Goal: Information Seeking & Learning: Learn about a topic

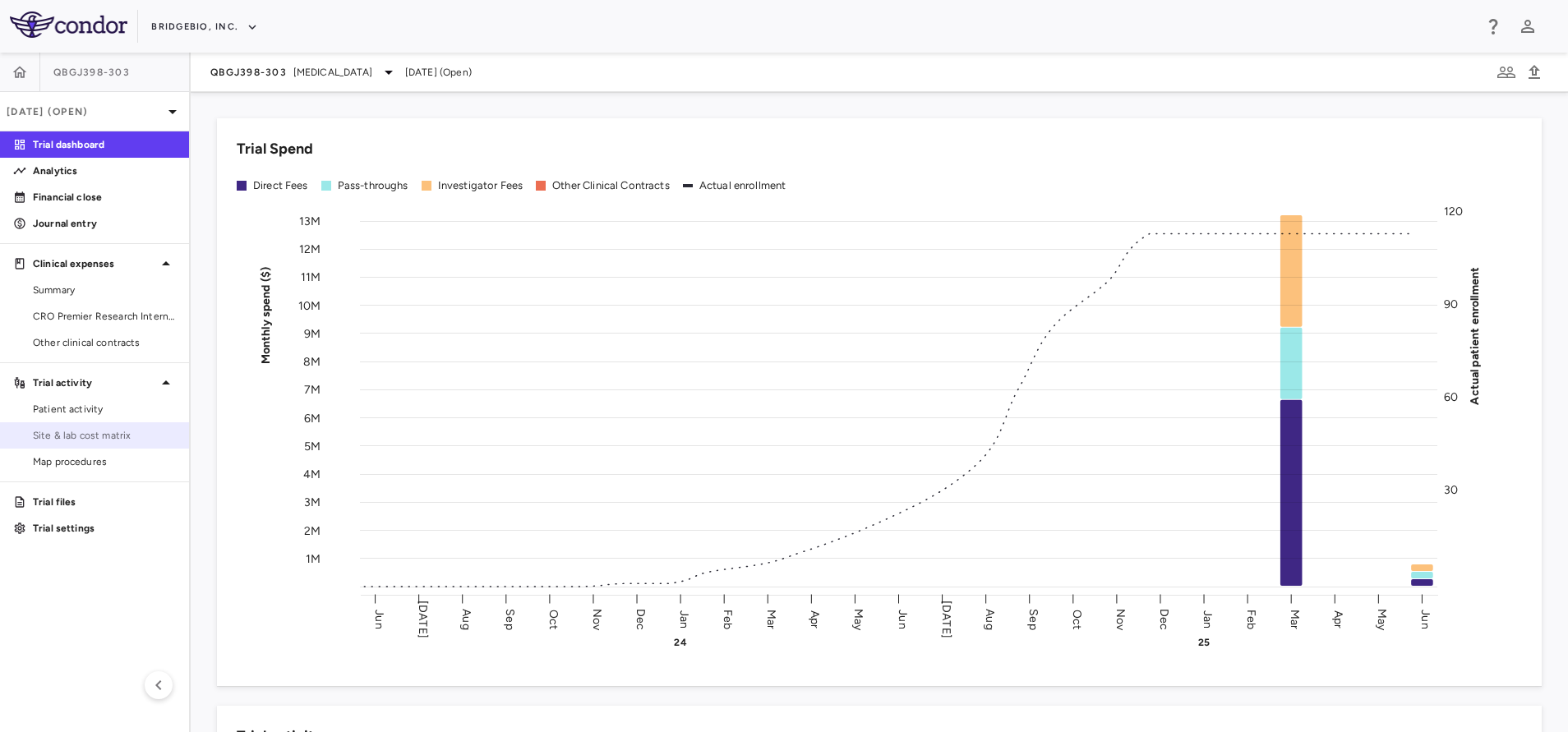
click at [57, 435] on span "Site & lab cost matrix" at bounding box center [104, 435] width 143 height 15
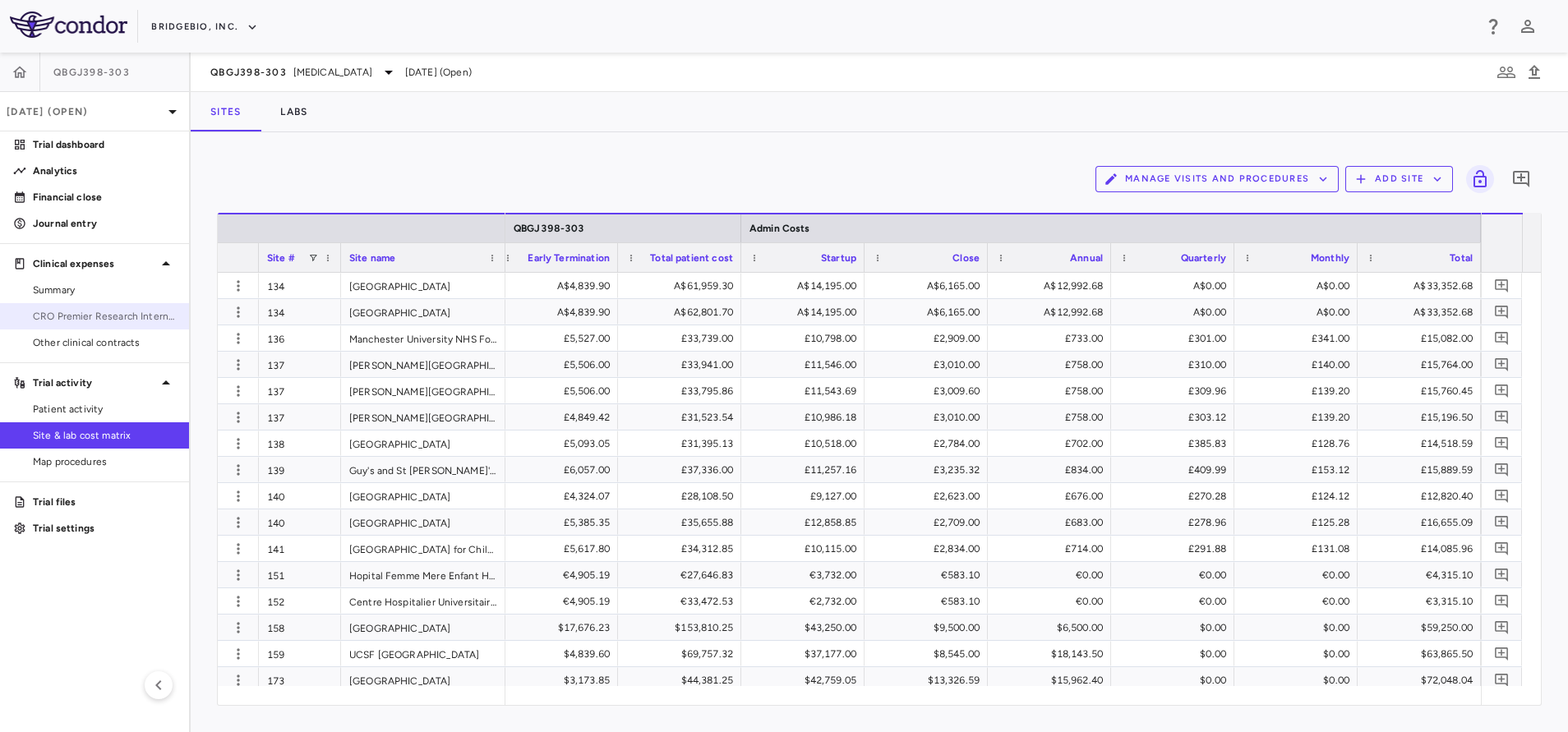
click at [79, 319] on span "CRO Premier Research International LLC" at bounding box center [104, 316] width 143 height 15
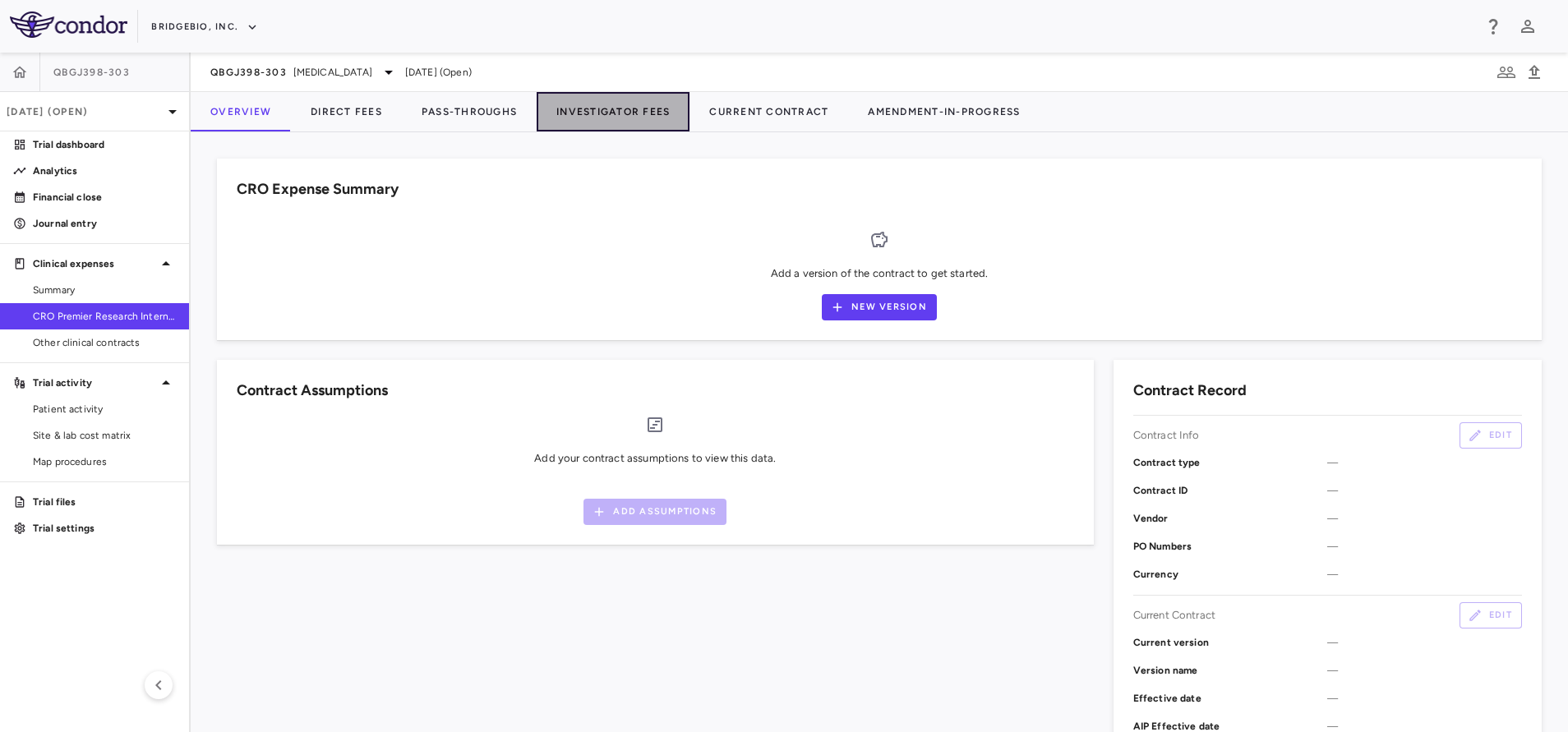
click at [640, 113] on button "Investigator Fees" at bounding box center [613, 111] width 153 height 40
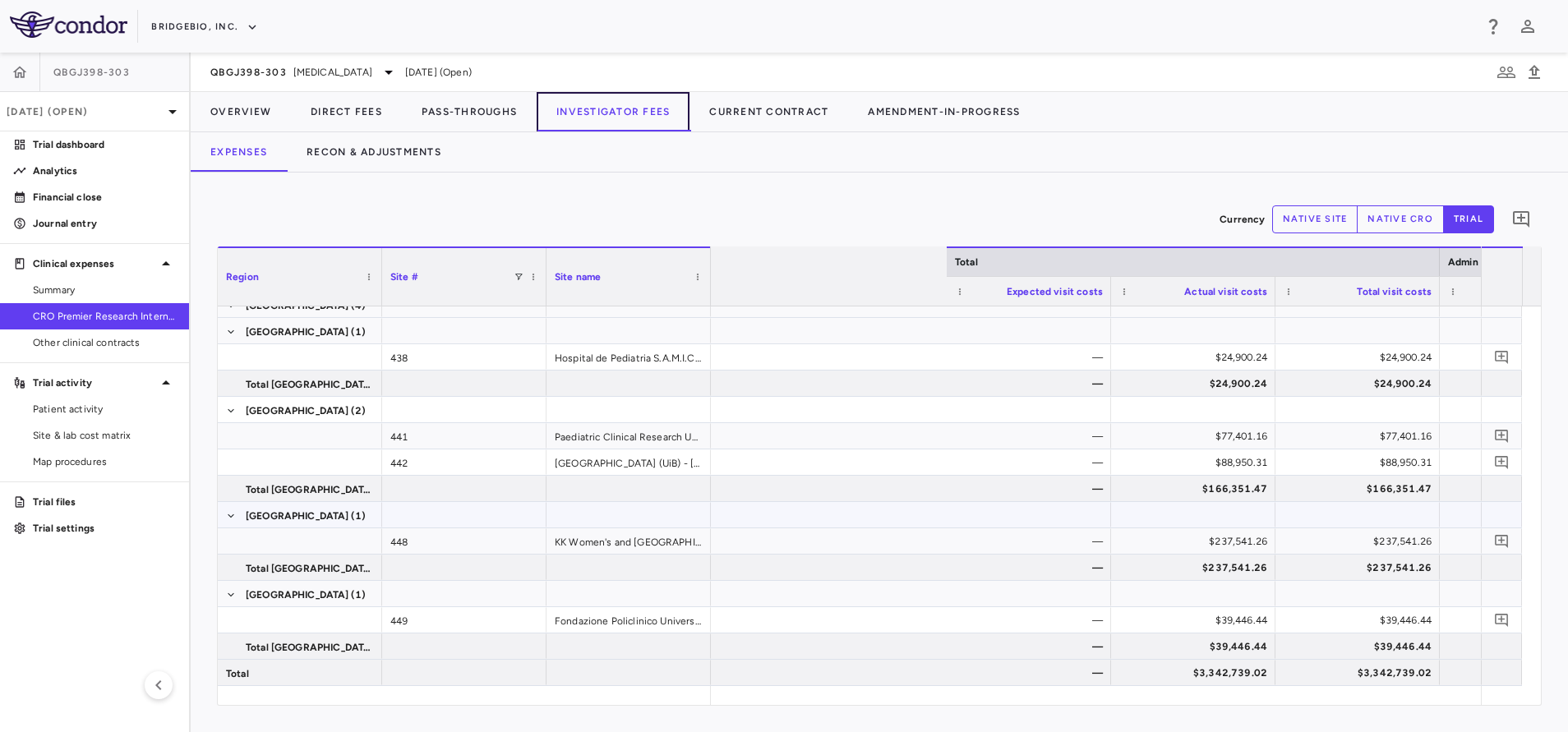
scroll to position [0, 4291]
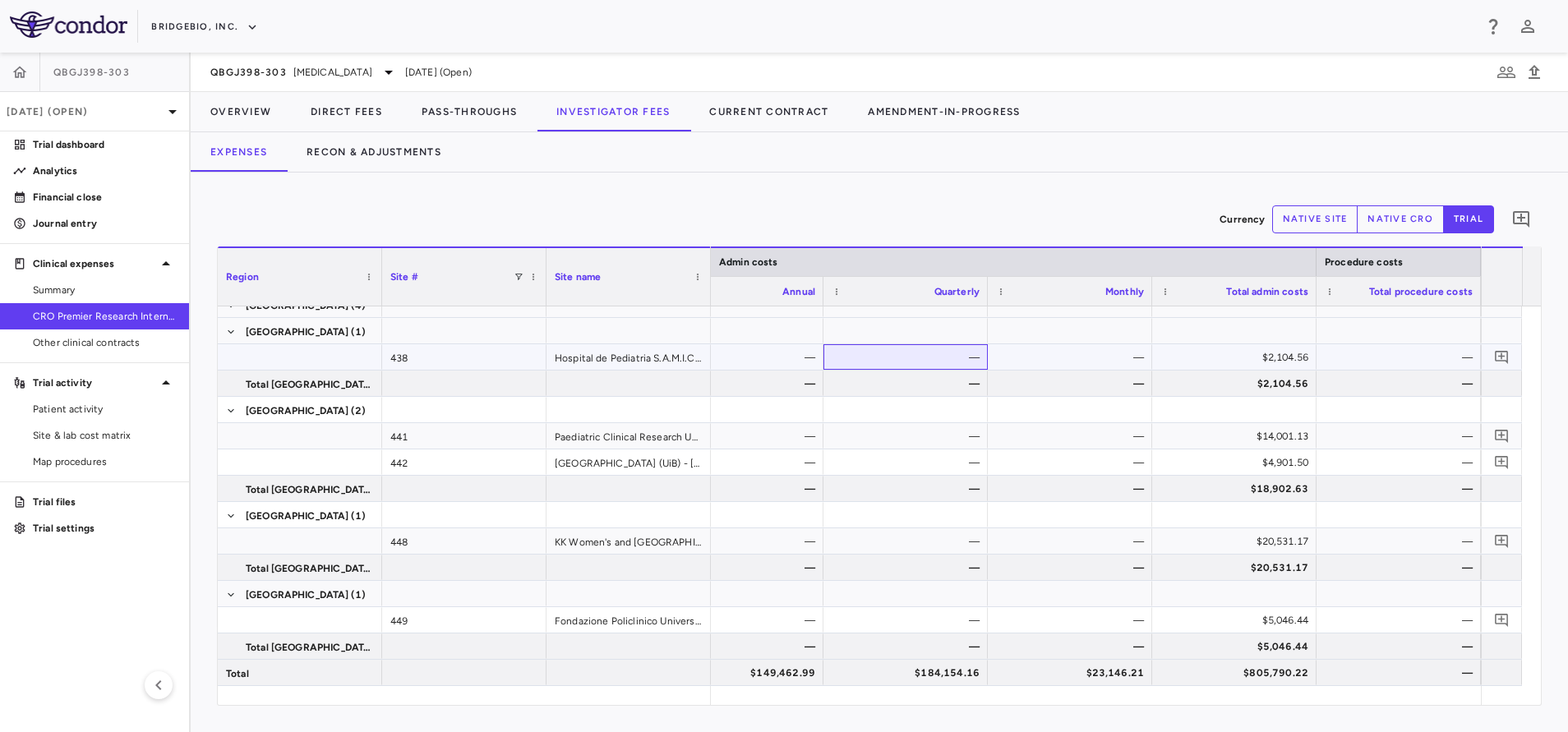
drag, startPoint x: 1543, startPoint y: 1, endPoint x: 856, endPoint y: 350, distance: 770.6
click at [856, 350] on div "—" at bounding box center [909, 358] width 141 height 26
drag, startPoint x: 1148, startPoint y: 291, endPoint x: 1095, endPoint y: 299, distance: 53.6
click at [1095, 299] on div "Monthly" at bounding box center [1099, 291] width 106 height 30
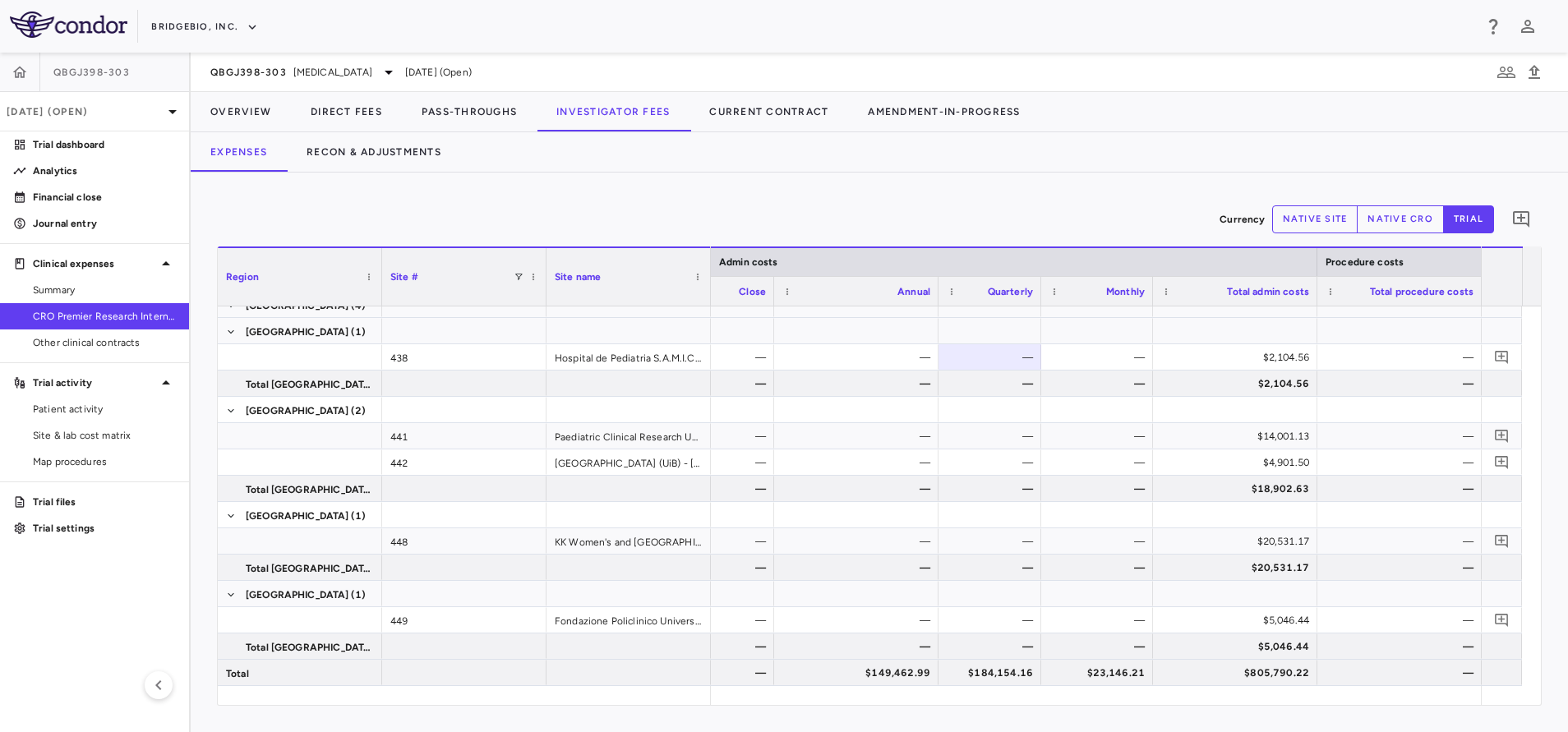
drag, startPoint x: 1045, startPoint y: 290, endPoint x: 982, endPoint y: 314, distance: 67.4
click at [982, 314] on div "Region Site # Site name Admin costs Procedure costs" at bounding box center [879, 476] width 1323 height 459
drag, startPoint x: 936, startPoint y: 292, endPoint x: 866, endPoint y: 314, distance: 73.4
click at [866, 314] on div "Region Site # Site name Admin costs Procedure costs" at bounding box center [879, 476] width 1323 height 459
drag, startPoint x: 843, startPoint y: 290, endPoint x: 765, endPoint y: 301, distance: 78.8
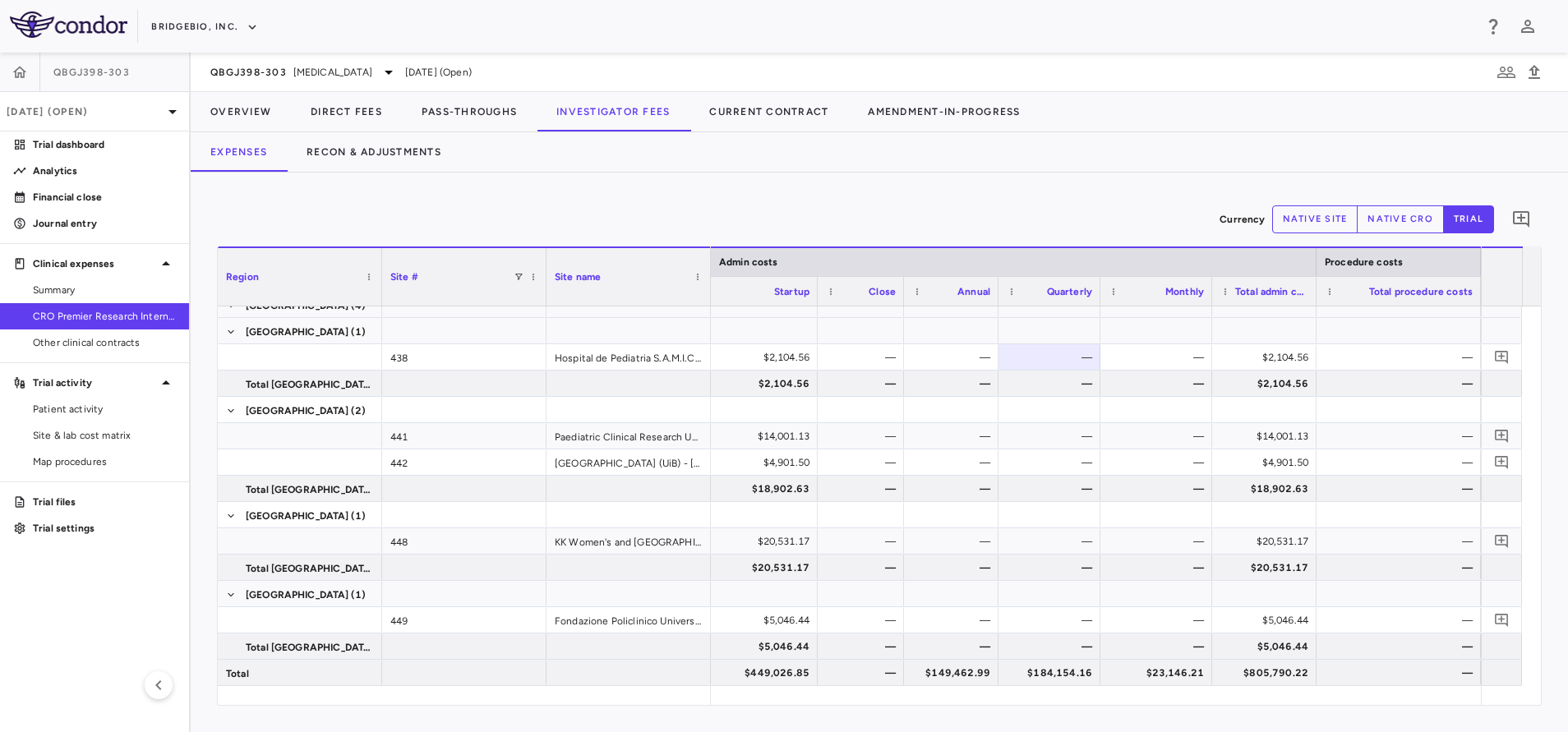
drag, startPoint x: 1315, startPoint y: 288, endPoint x: 1256, endPoint y: 294, distance: 59.3
click at [1256, 294] on div "Total admin costs" at bounding box center [1264, 291] width 104 height 30
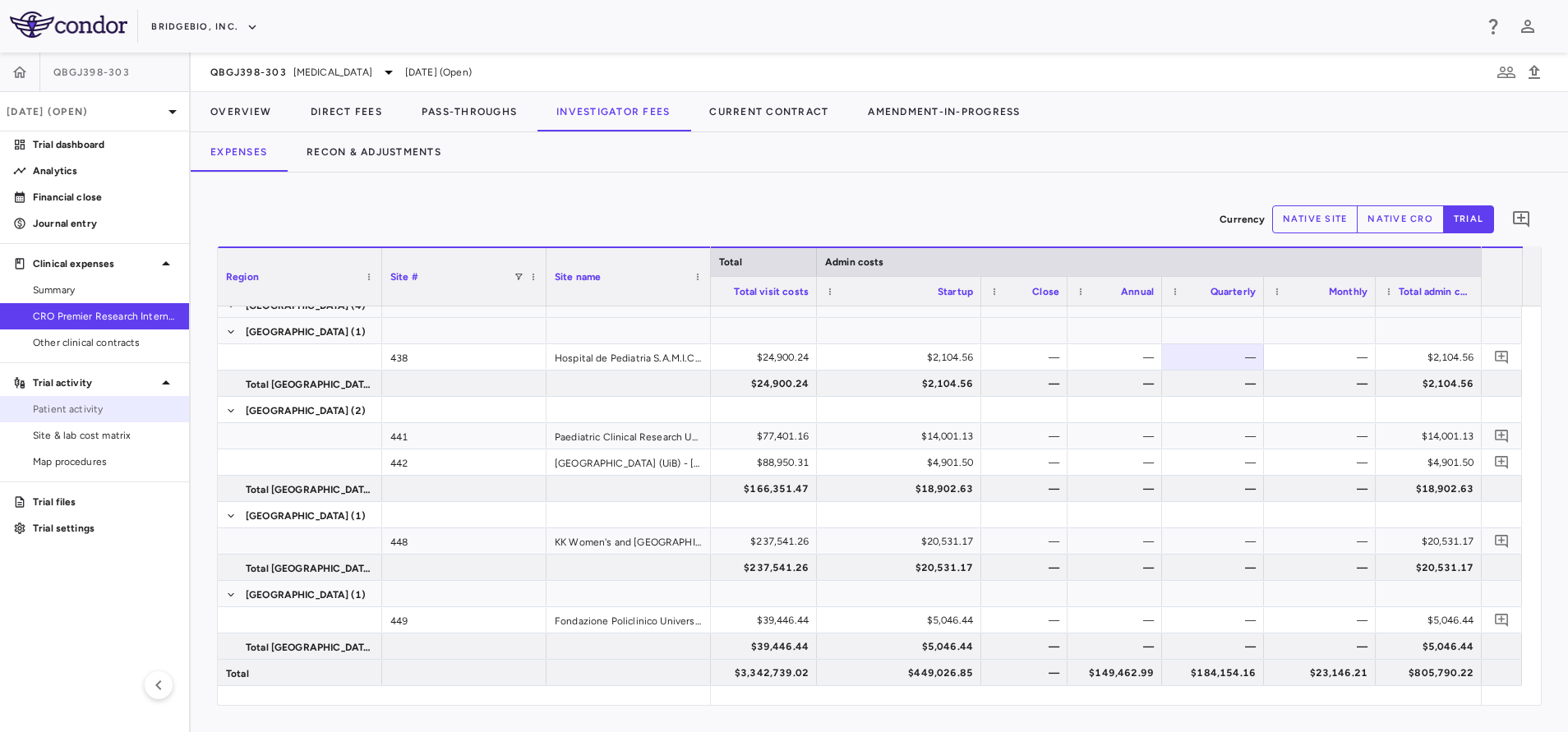
click at [137, 406] on span "Patient activity" at bounding box center [104, 409] width 143 height 15
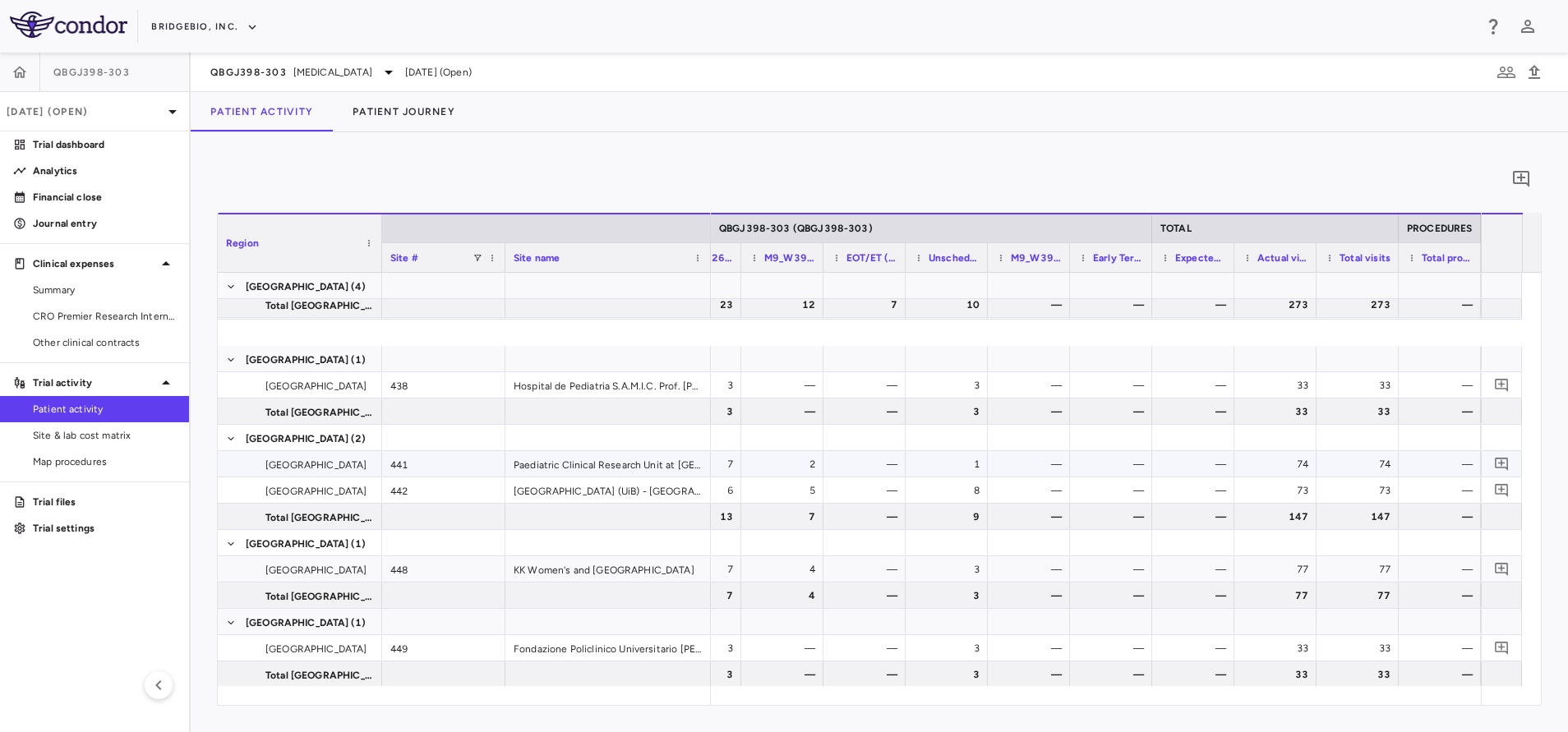
scroll to position [875, 0]
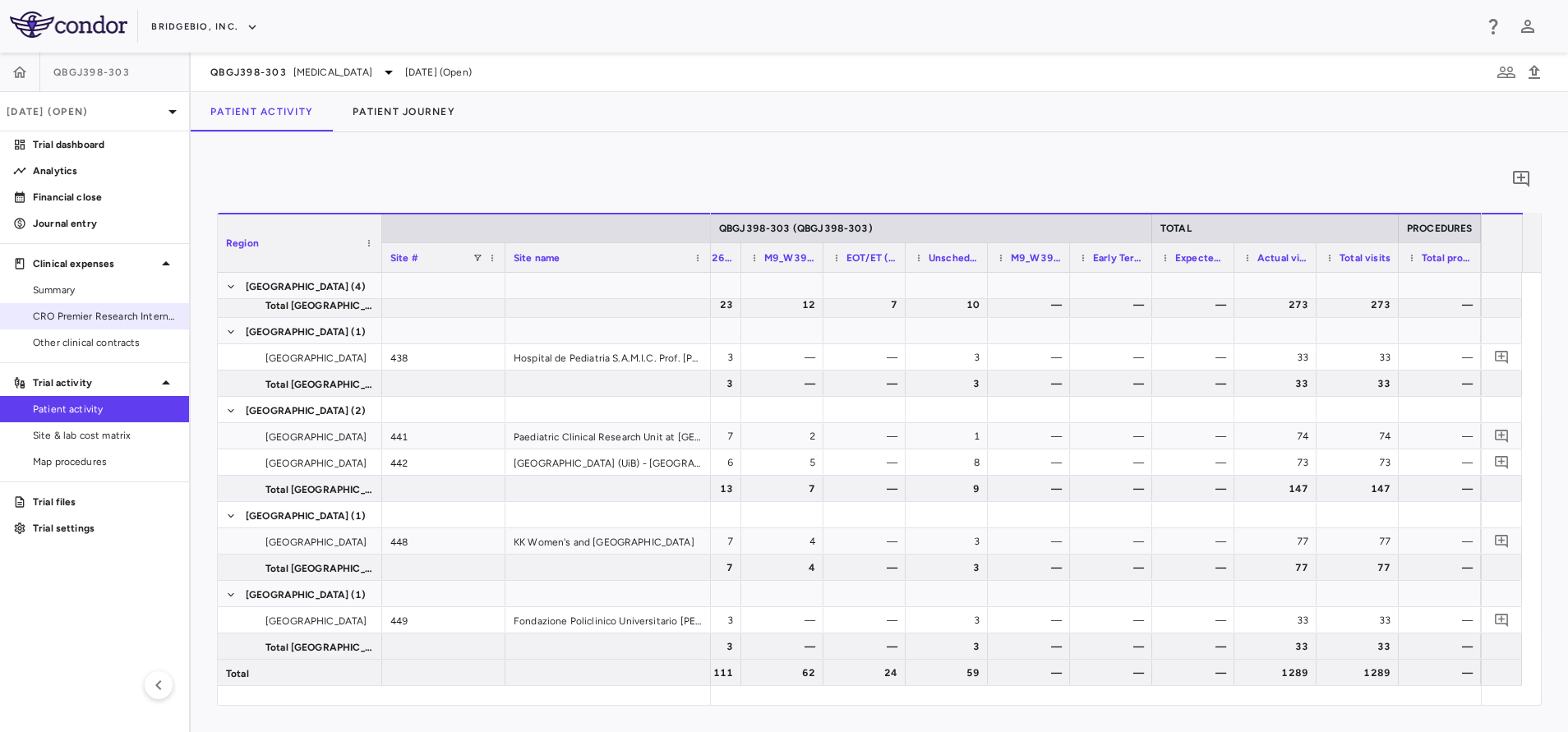
click at [79, 303] on div "CRO Premier Research International LLC" at bounding box center [94, 316] width 189 height 26
click at [152, 316] on span "CRO Premier Research International LLC" at bounding box center [104, 316] width 143 height 15
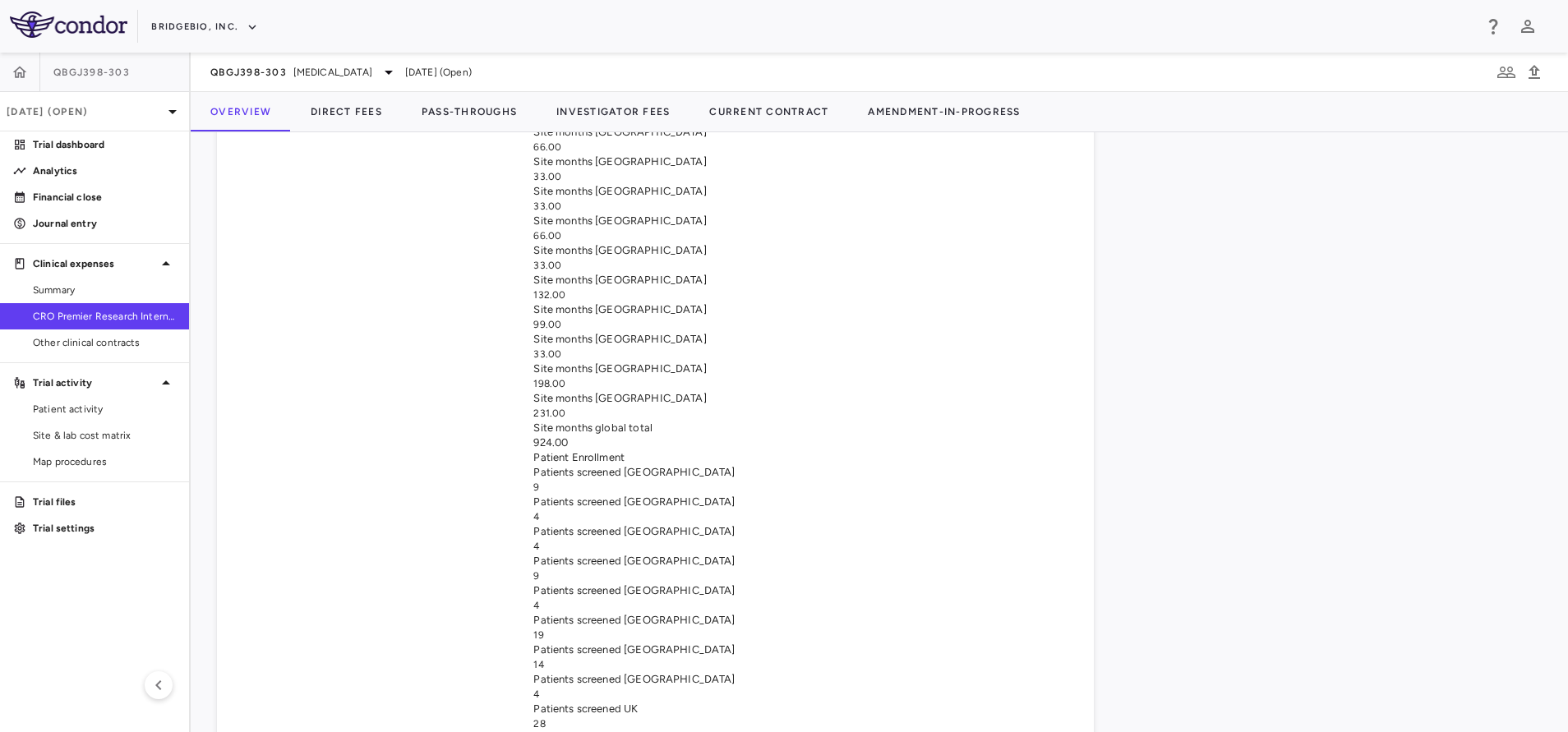
scroll to position [1467, 0]
click at [521, 107] on button "Pass-Throughs" at bounding box center [469, 111] width 135 height 40
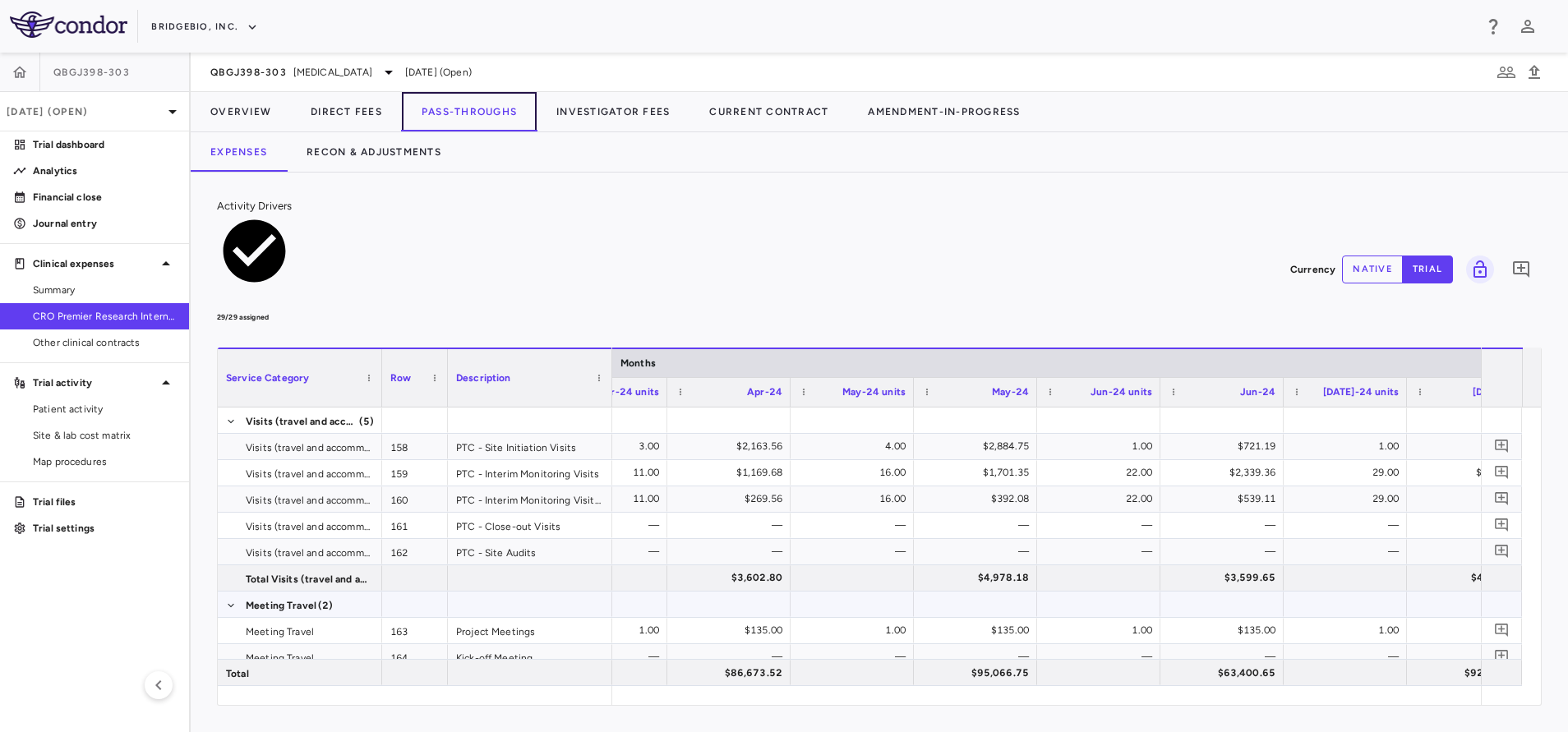
scroll to position [0, 5954]
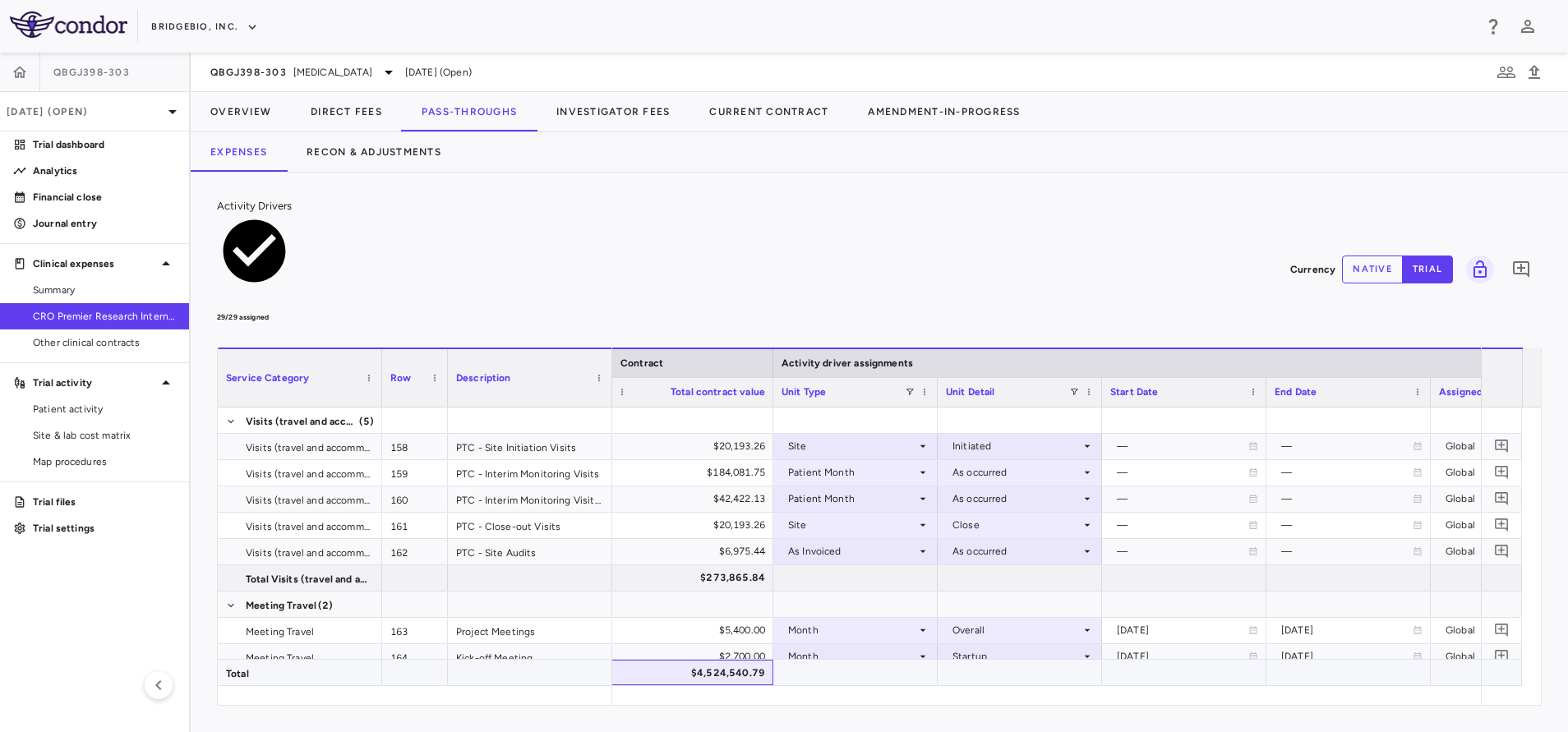
click at [679, 667] on div "$4,524,540.79" at bounding box center [694, 673] width 141 height 26
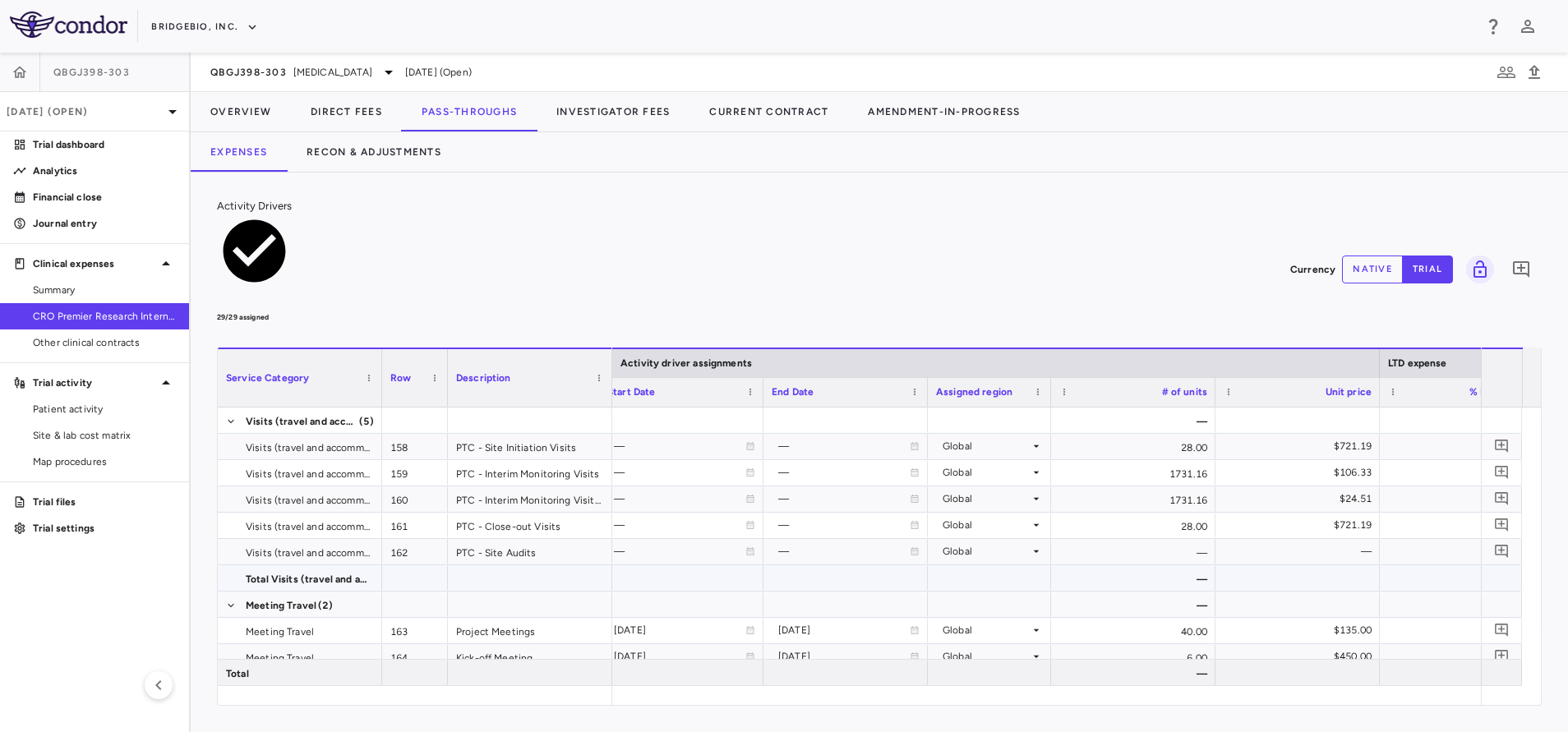
scroll to position [0, 1328]
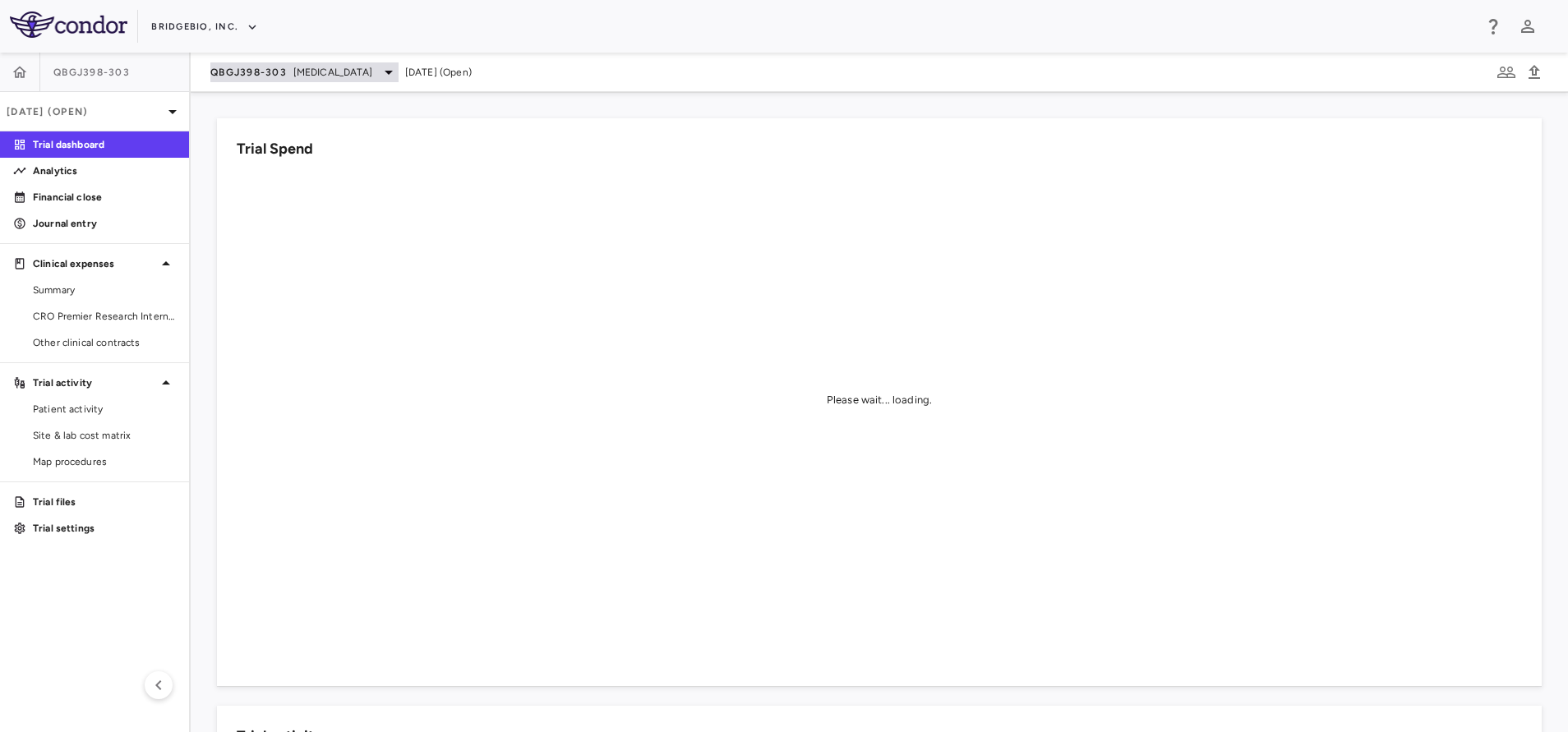
click at [299, 75] on span "[MEDICAL_DATA]" at bounding box center [333, 72] width 79 height 15
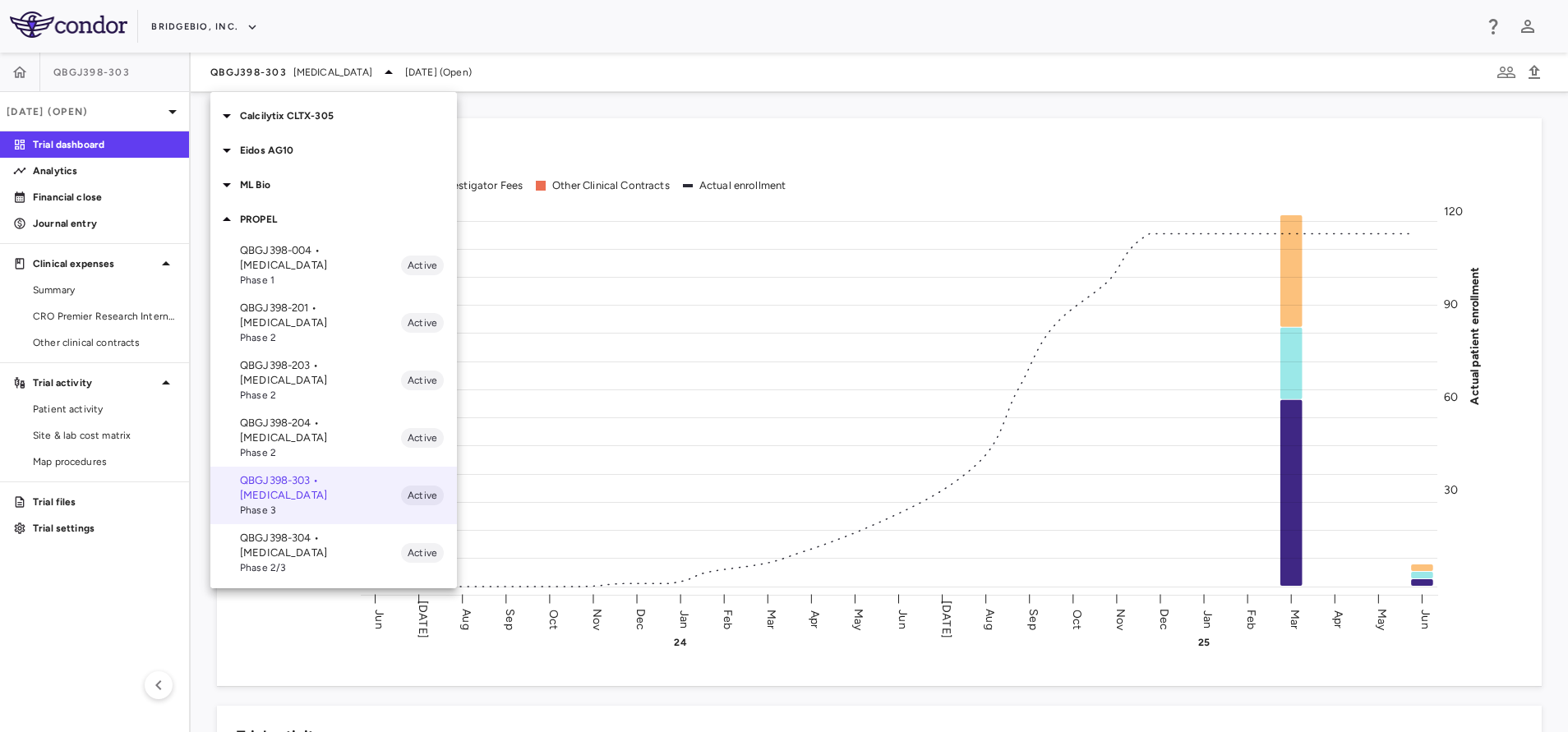
click at [187, 23] on div at bounding box center [784, 366] width 1568 height 732
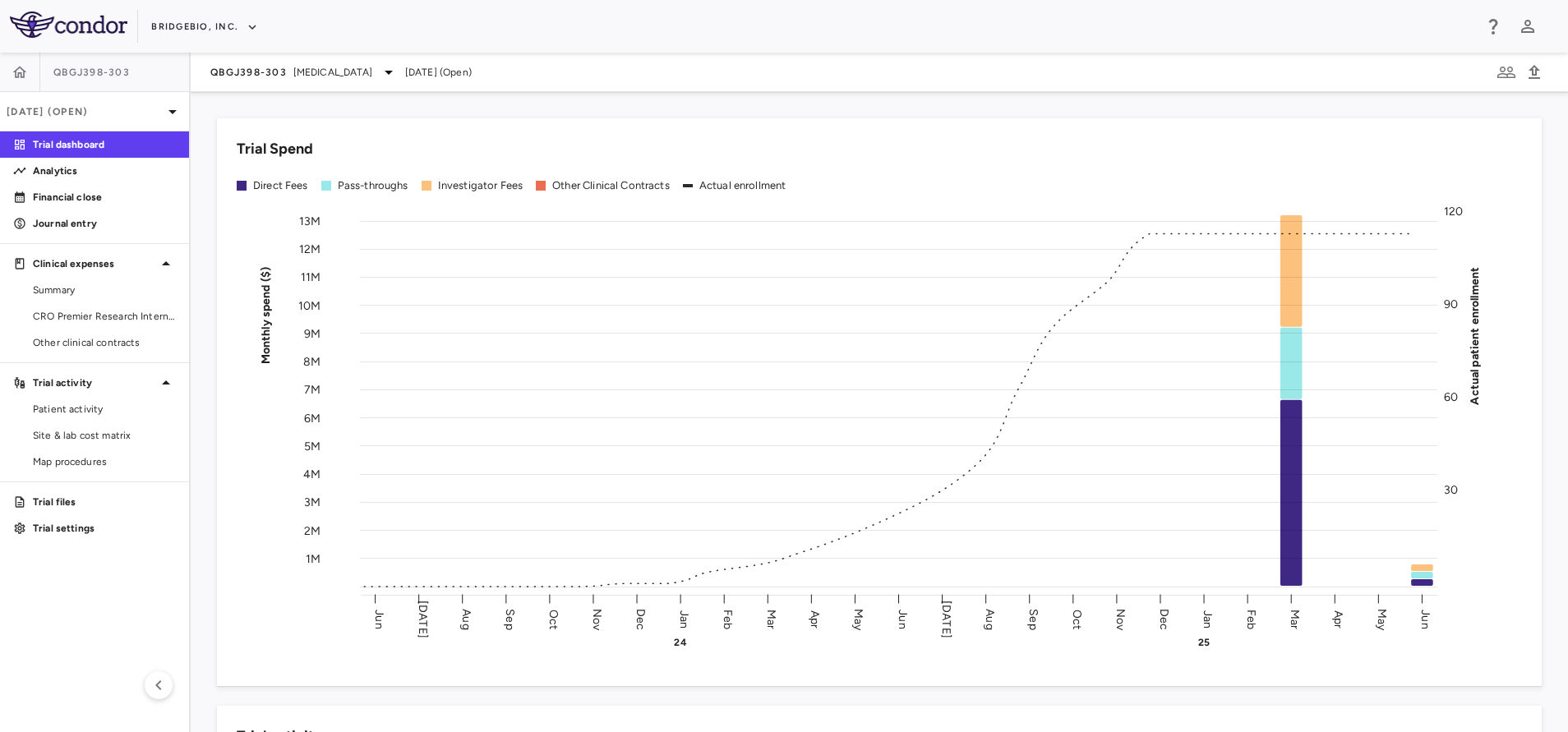
click at [187, 23] on div "Calcilytix CLTX-305 Eidos AG10 ML Bio PROPEL QBGJ398-004 • [MEDICAL_DATA] Phase…" at bounding box center [784, 366] width 1568 height 732
click at [187, 23] on button "BridgeBio, Inc." at bounding box center [204, 27] width 107 height 26
click at [190, 122] on li "Akero" at bounding box center [220, 133] width 137 height 25
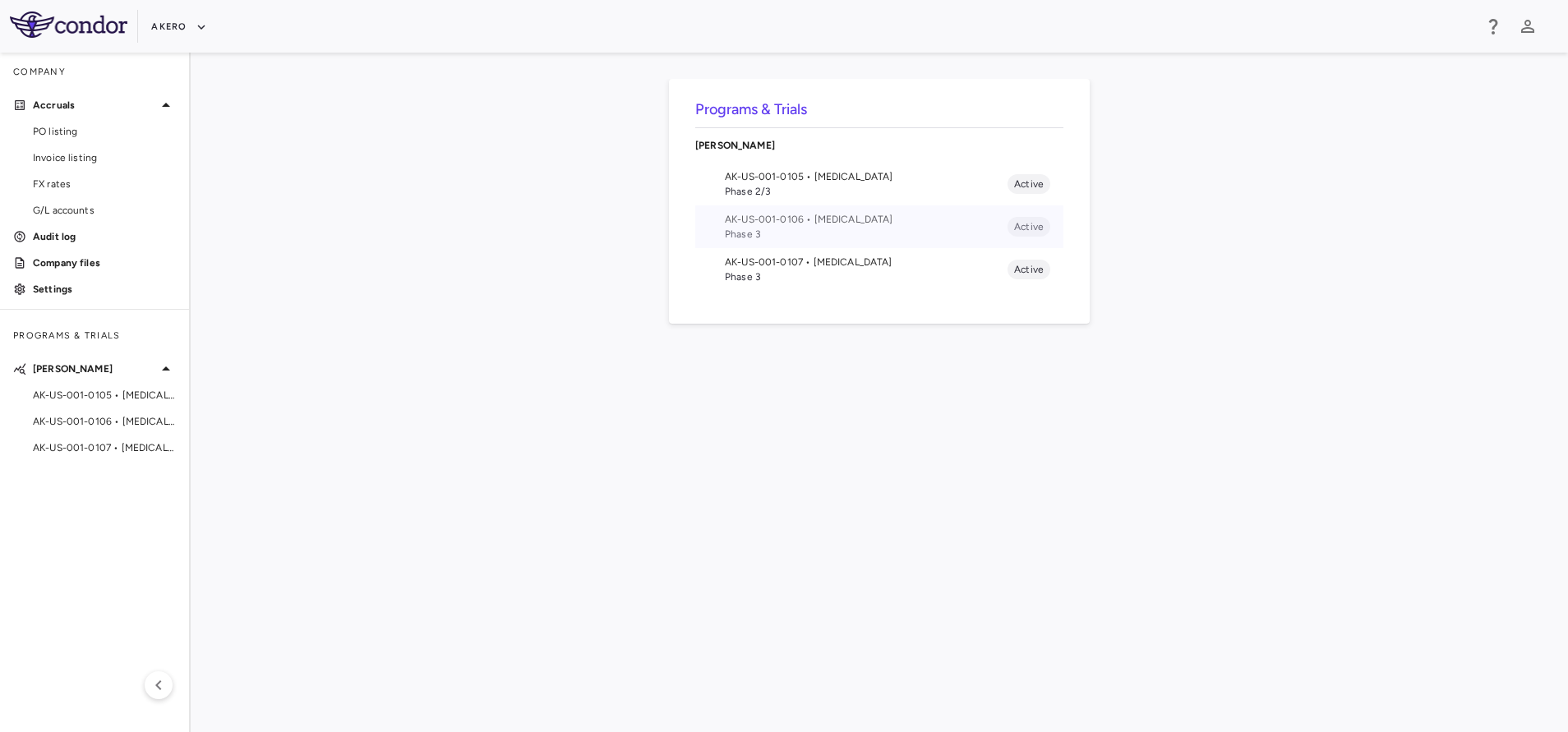
click at [830, 218] on span "AK-US-001-0106 • Nonalcoholic Steatohepatitis" at bounding box center [866, 219] width 283 height 15
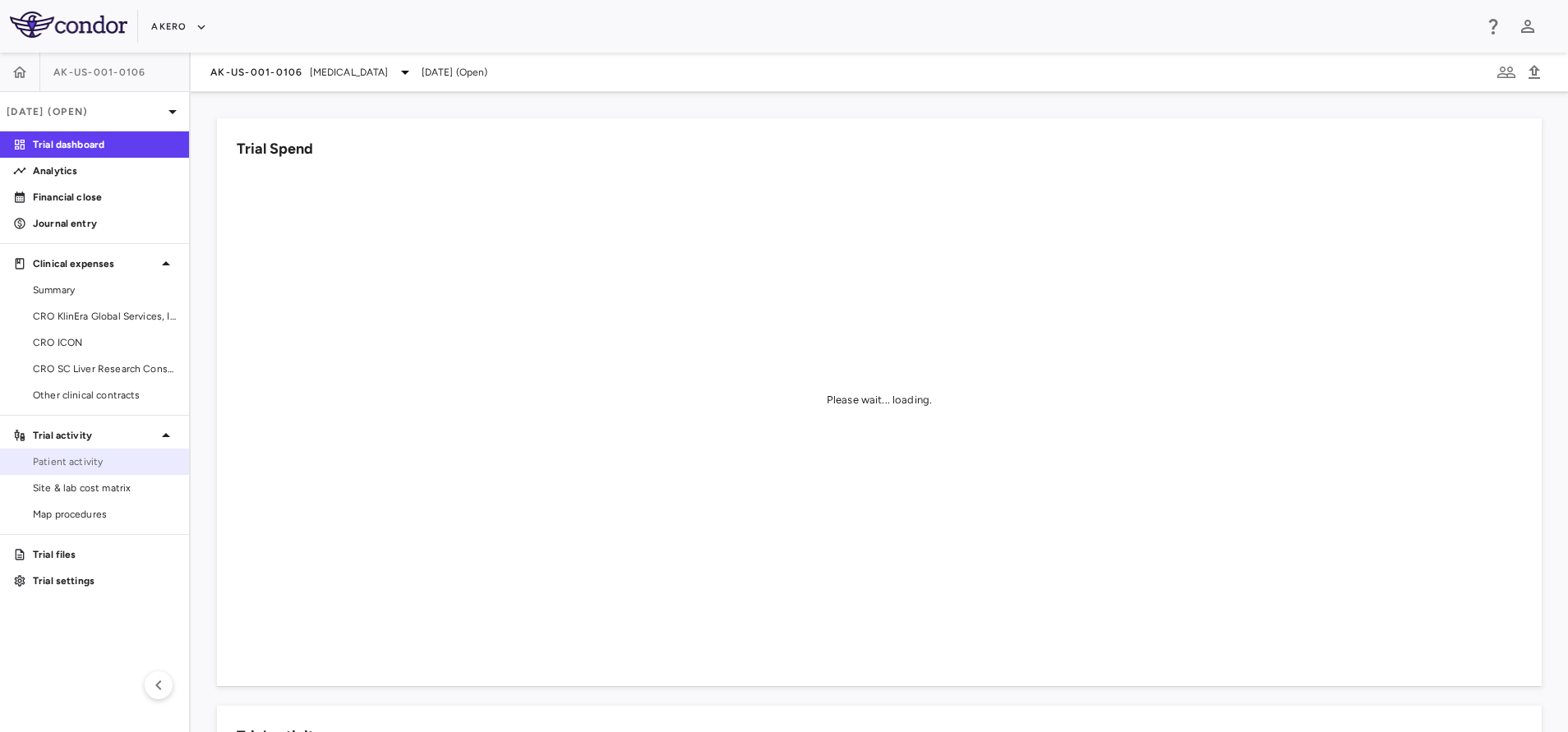
click at [71, 467] on span "Patient activity" at bounding box center [104, 462] width 143 height 15
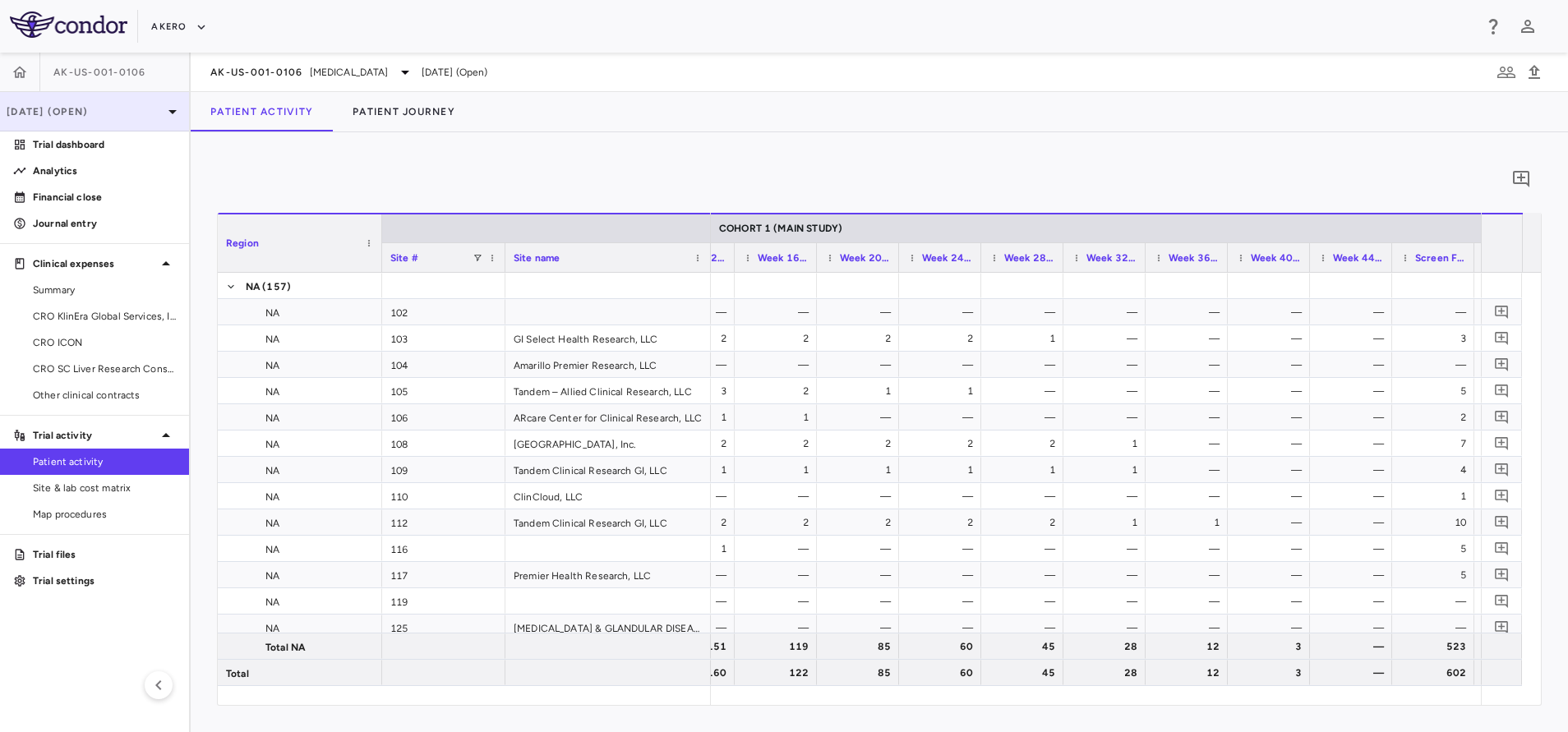
click at [78, 114] on p "[DATE] (Open)" at bounding box center [84, 111] width 156 height 15
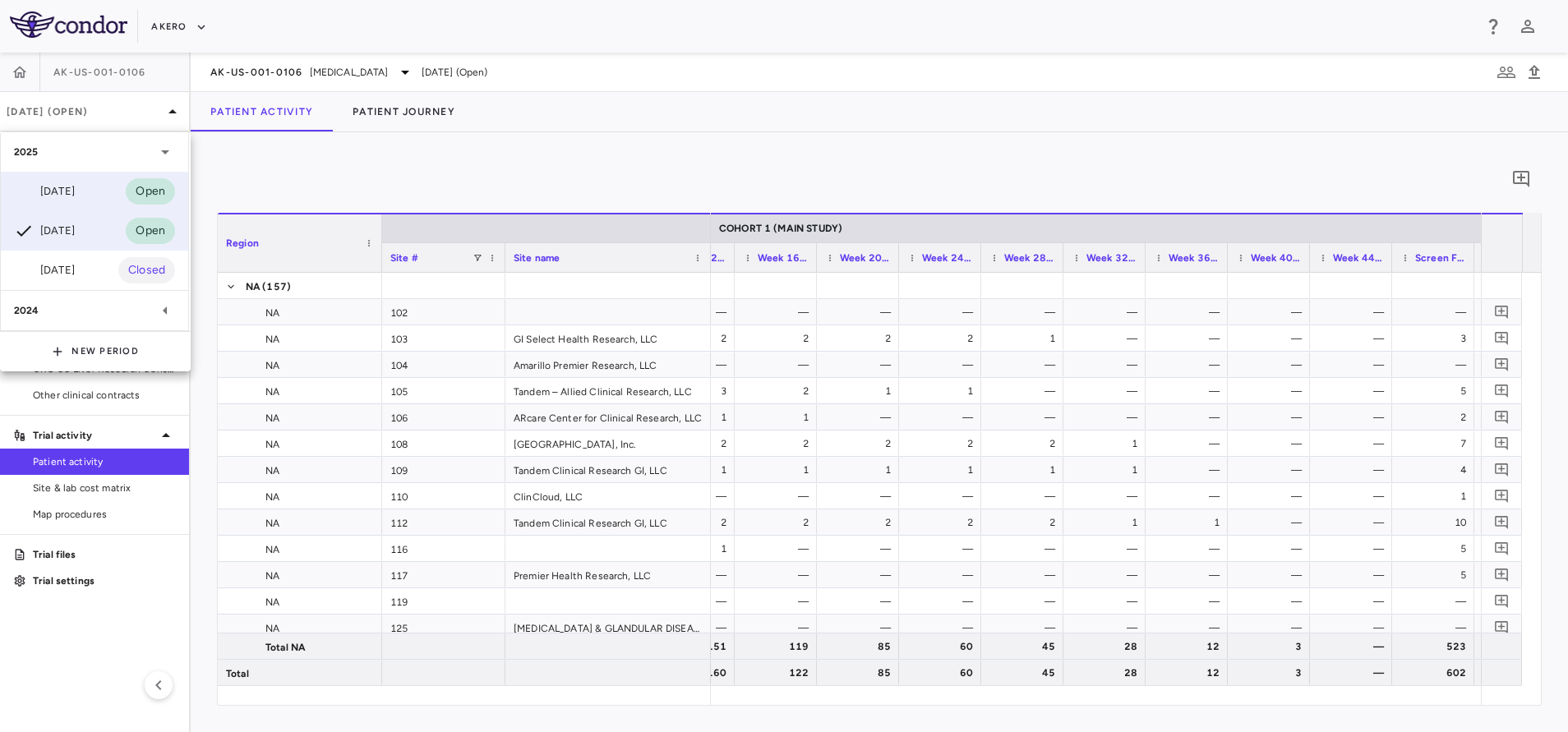
click at [61, 199] on div "Sep 2025" at bounding box center [44, 191] width 61 height 19
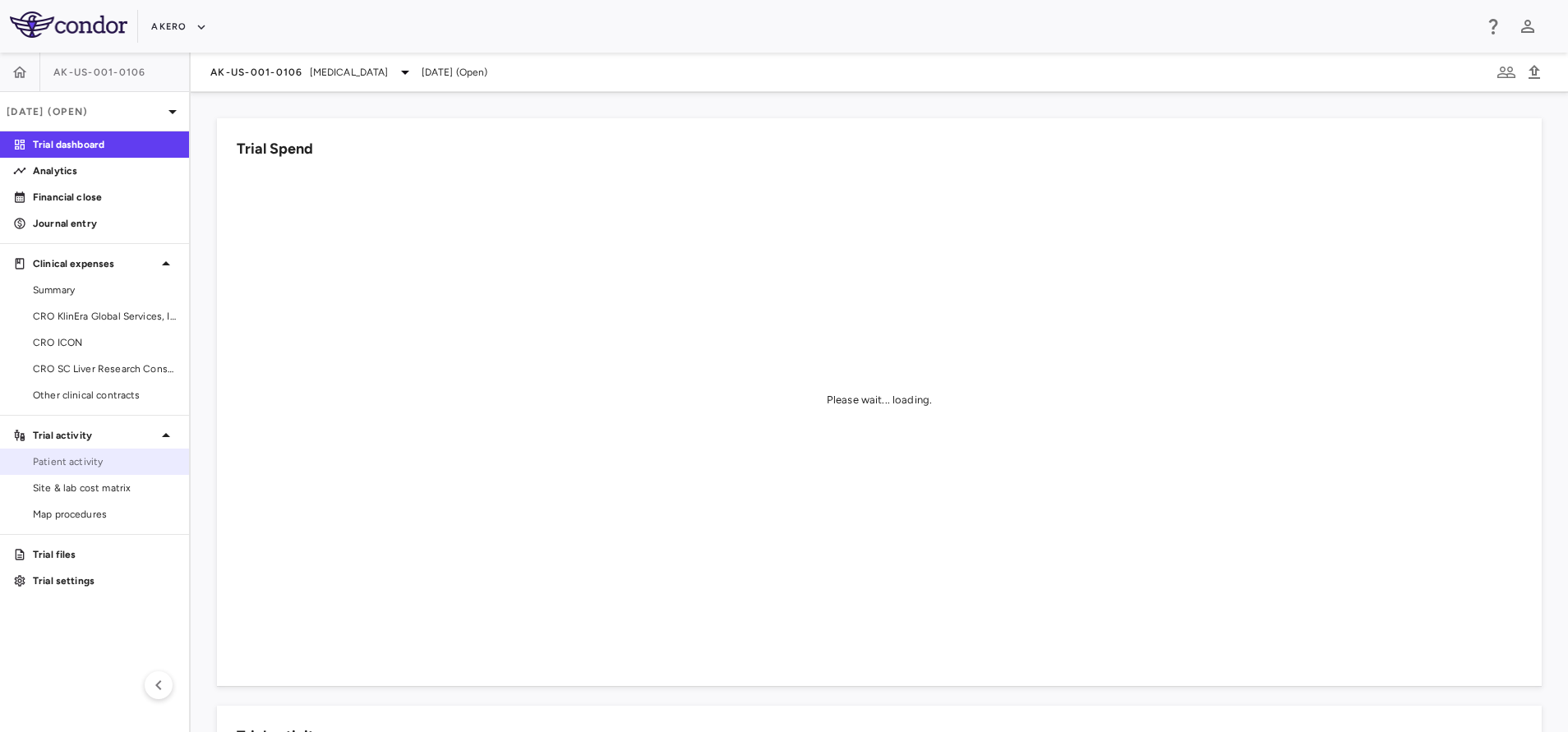
click at [42, 454] on link "Patient activity" at bounding box center [94, 462] width 189 height 25
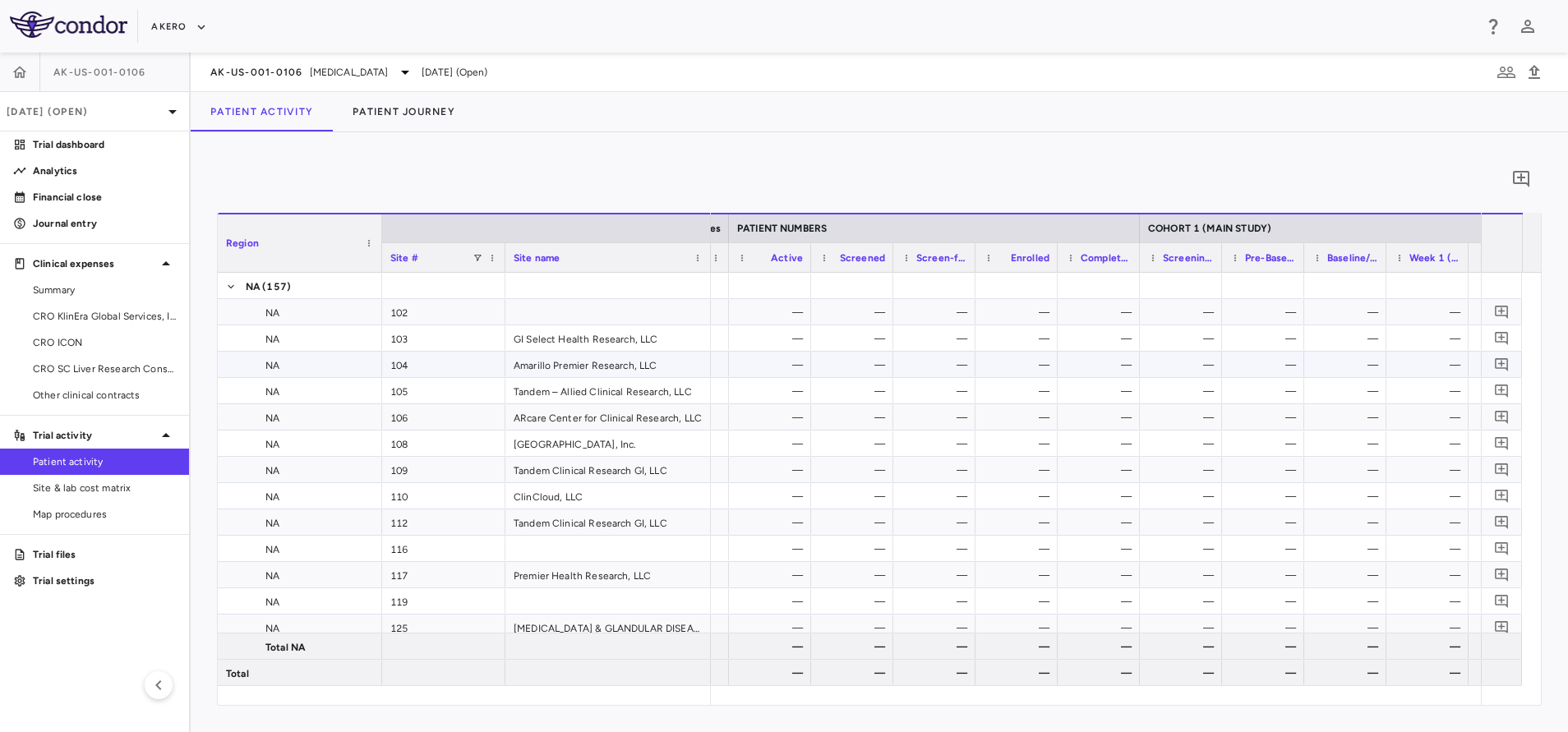
scroll to position [0, 865]
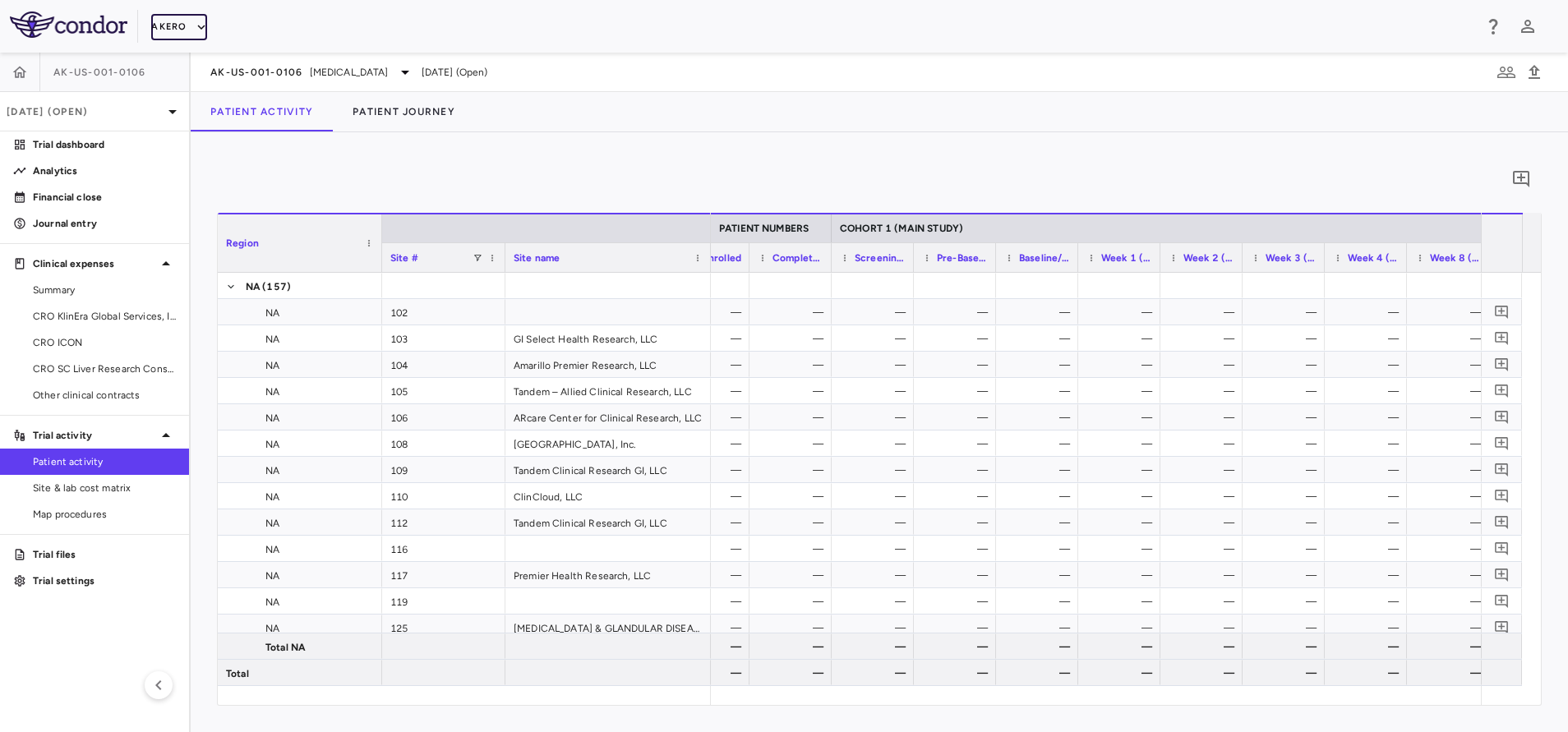
click at [188, 18] on button "Akero" at bounding box center [179, 27] width 55 height 26
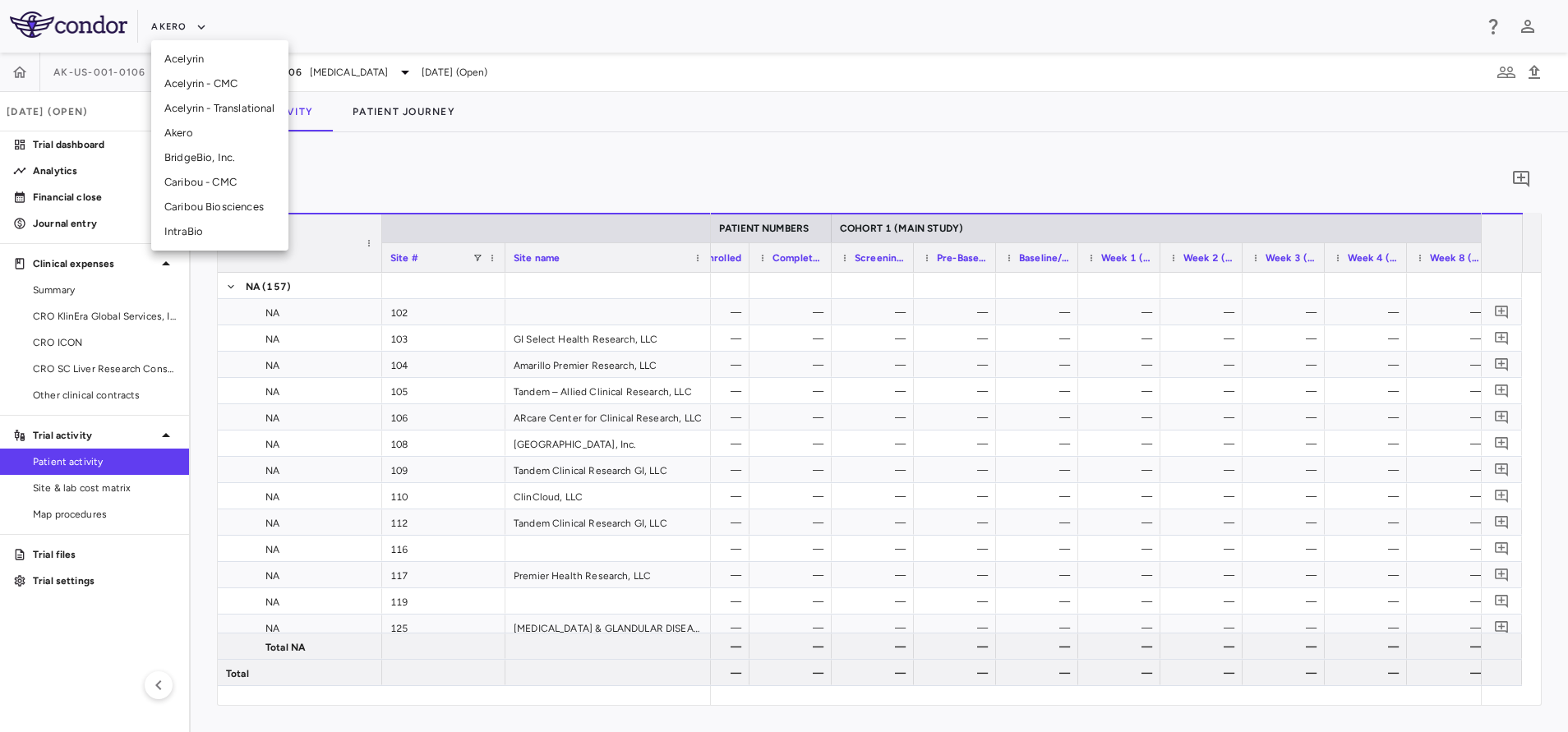
click at [196, 153] on li "BridgeBio, Inc." at bounding box center [220, 158] width 137 height 25
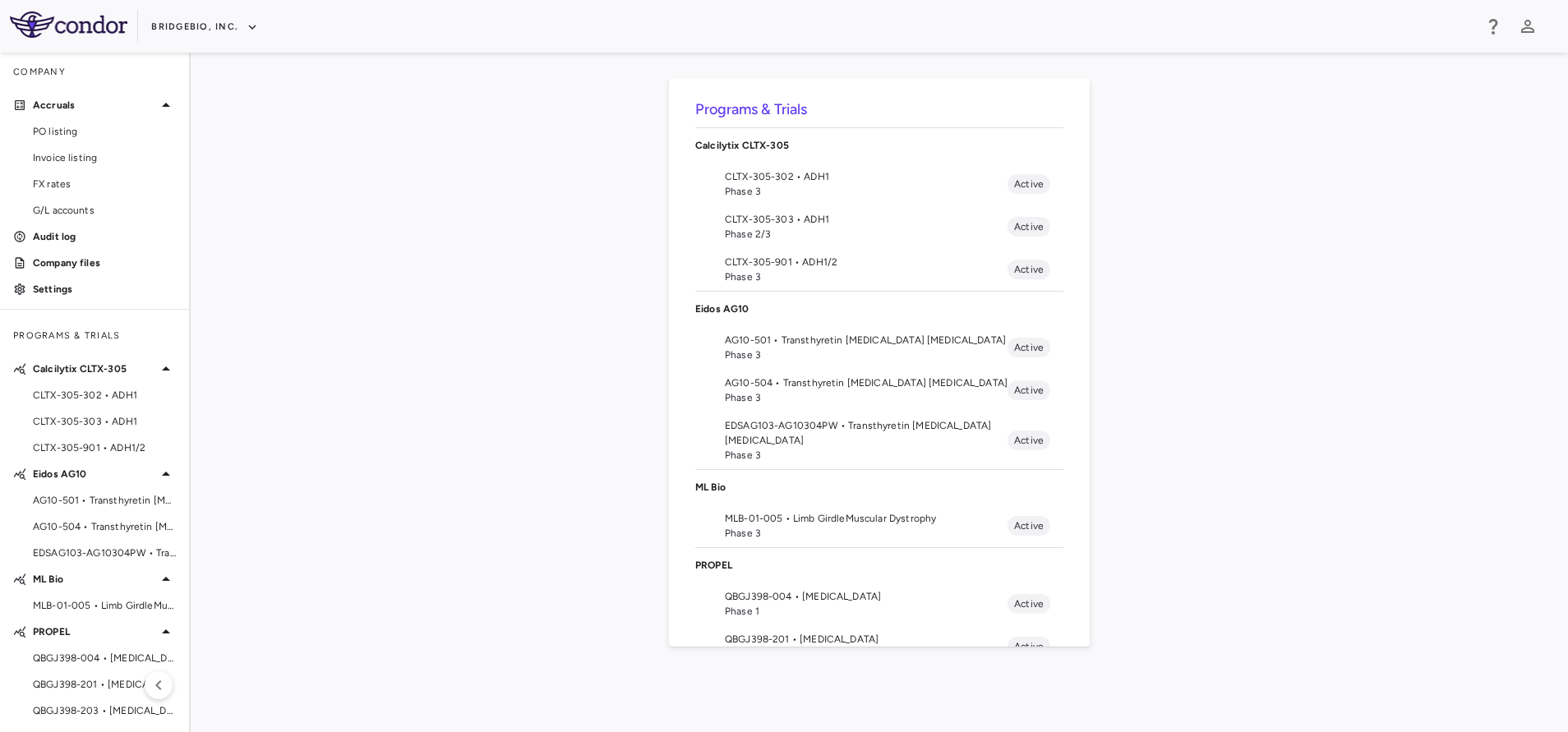
scroll to position [226, 0]
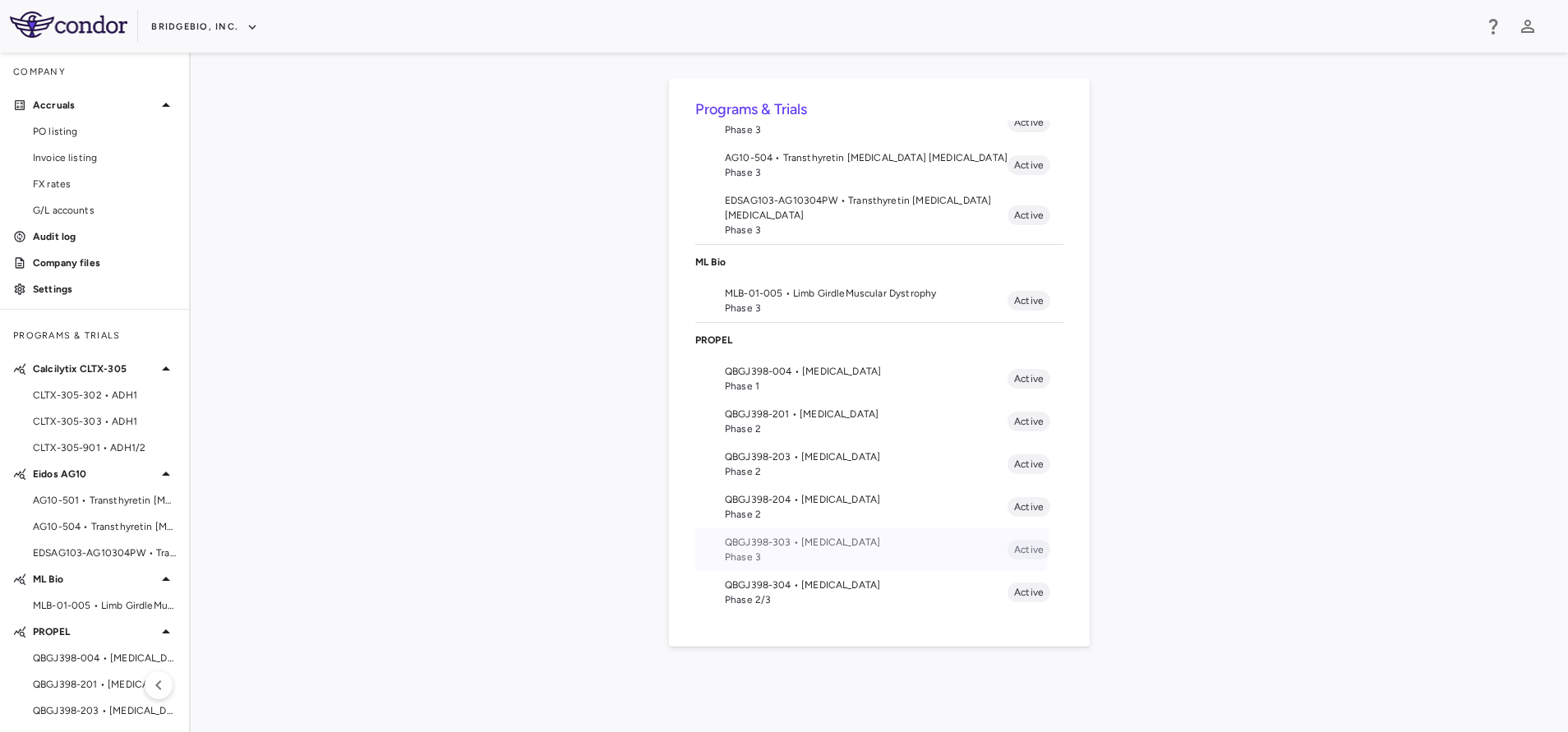
click at [777, 532] on li "QBGJ398-303 • Achondroplasia Phase 3 Active" at bounding box center [879, 550] width 368 height 43
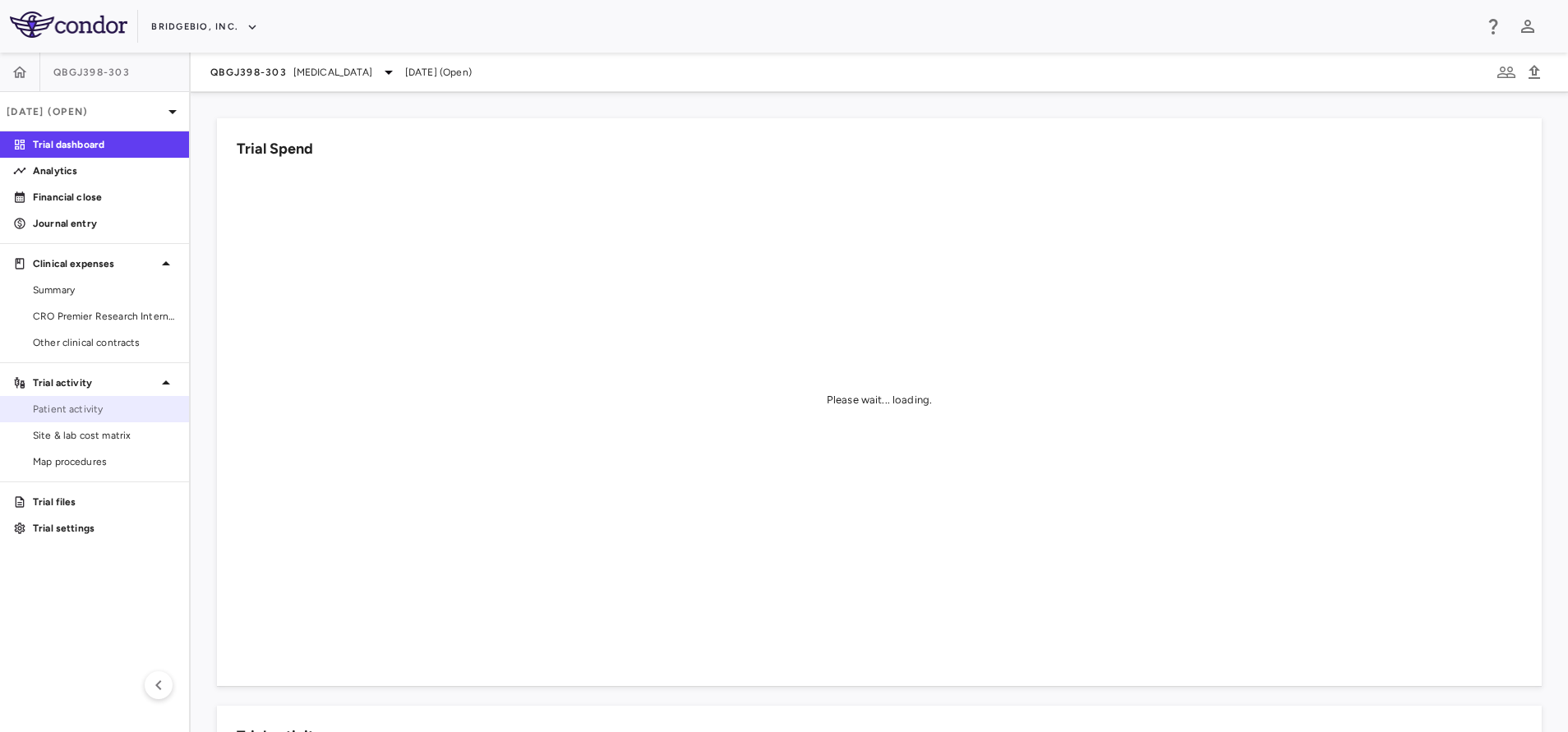
click at [72, 413] on span "Patient activity" at bounding box center [104, 409] width 143 height 15
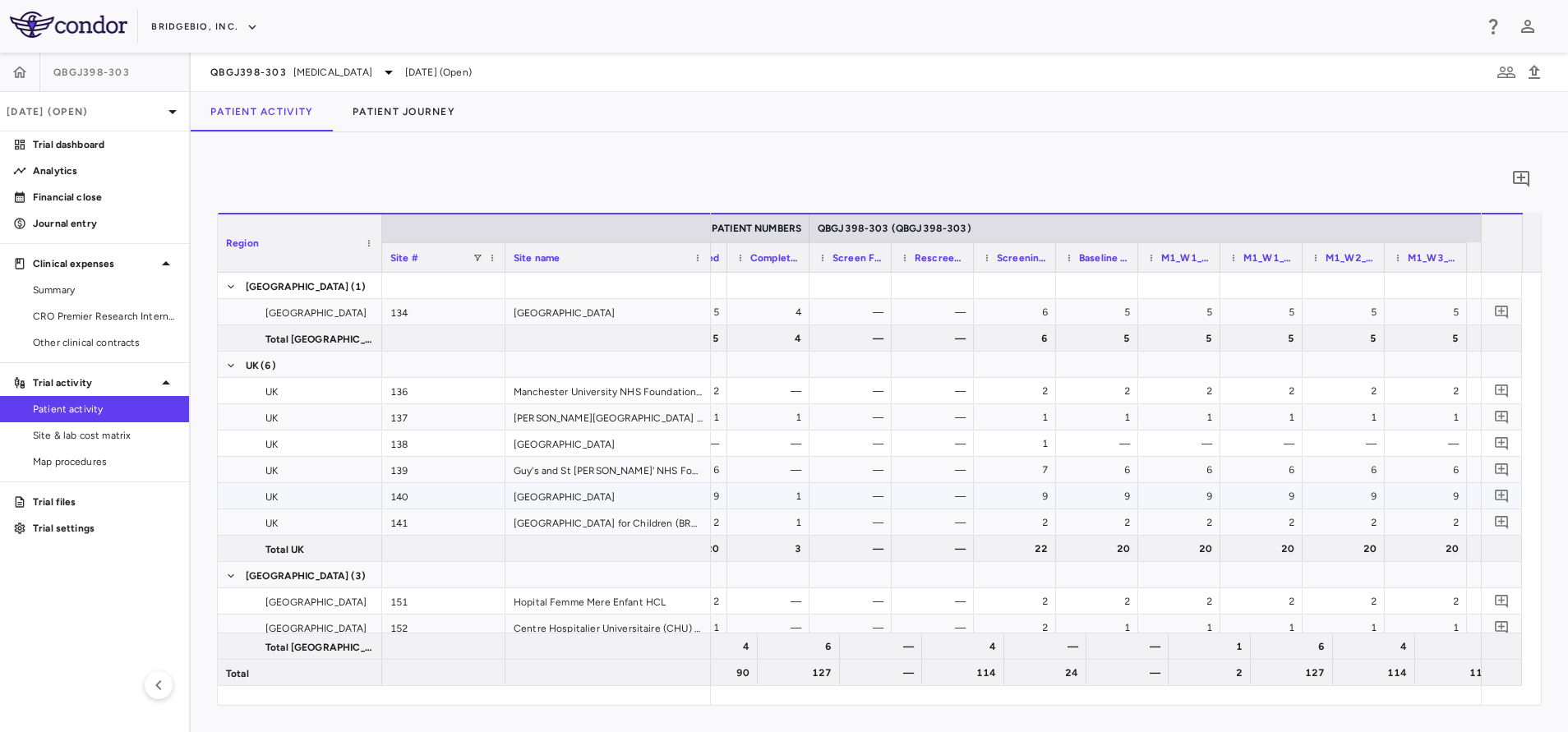
scroll to position [0, 887]
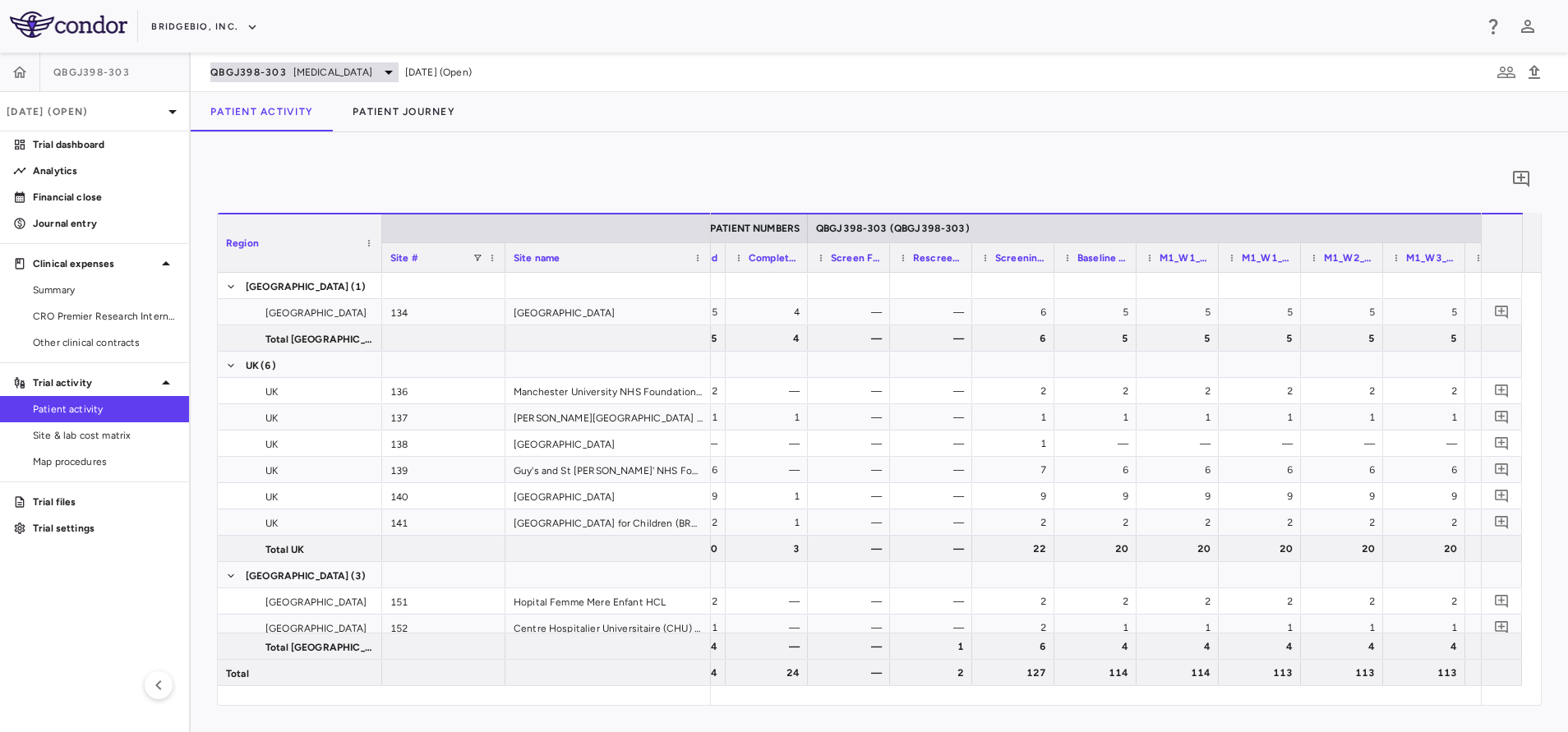
click at [269, 71] on span "QBGJ398-303" at bounding box center [248, 72] width 77 height 13
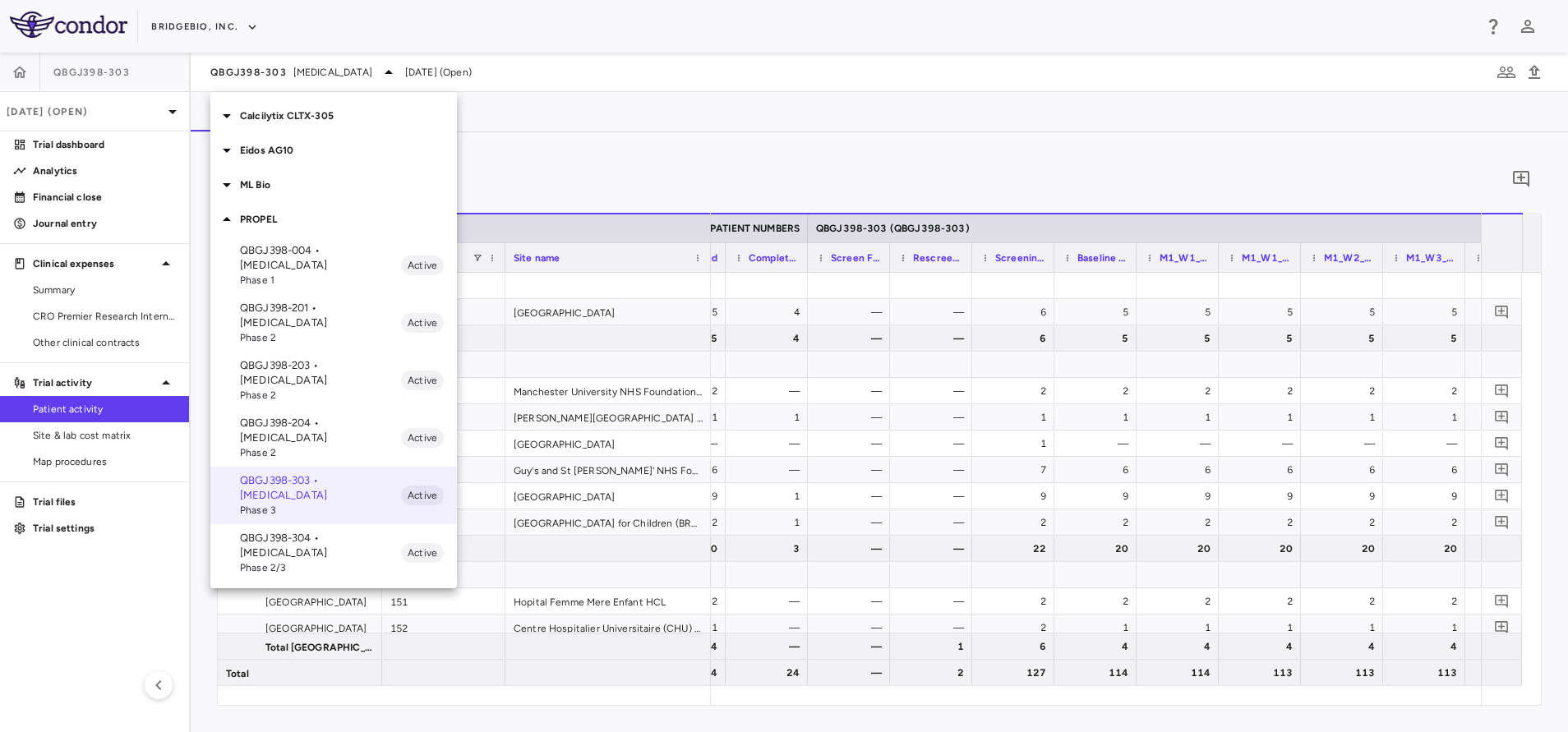
click at [205, 34] on div at bounding box center [784, 366] width 1568 height 732
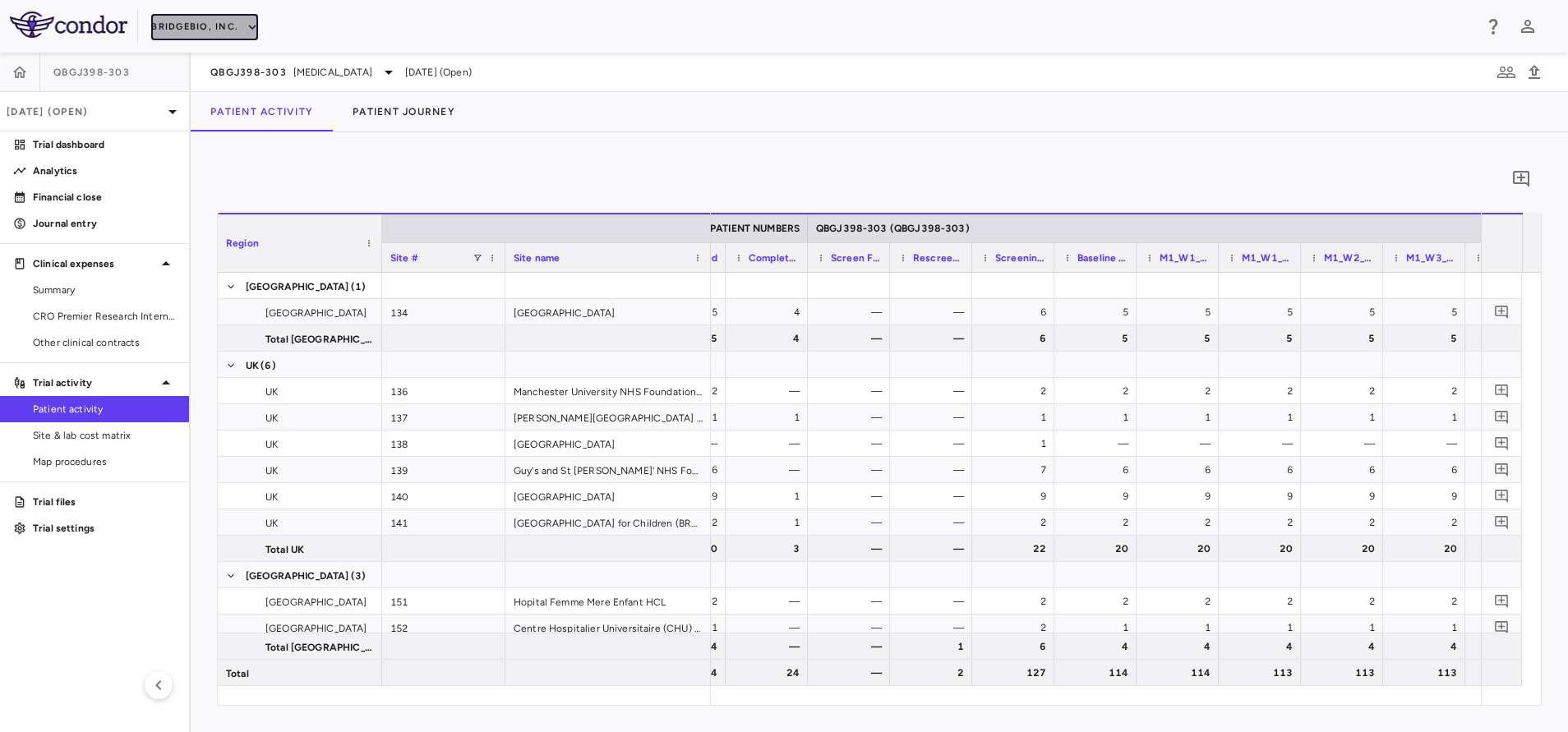
click at [198, 26] on button "BridgeBio, Inc." at bounding box center [204, 27] width 107 height 26
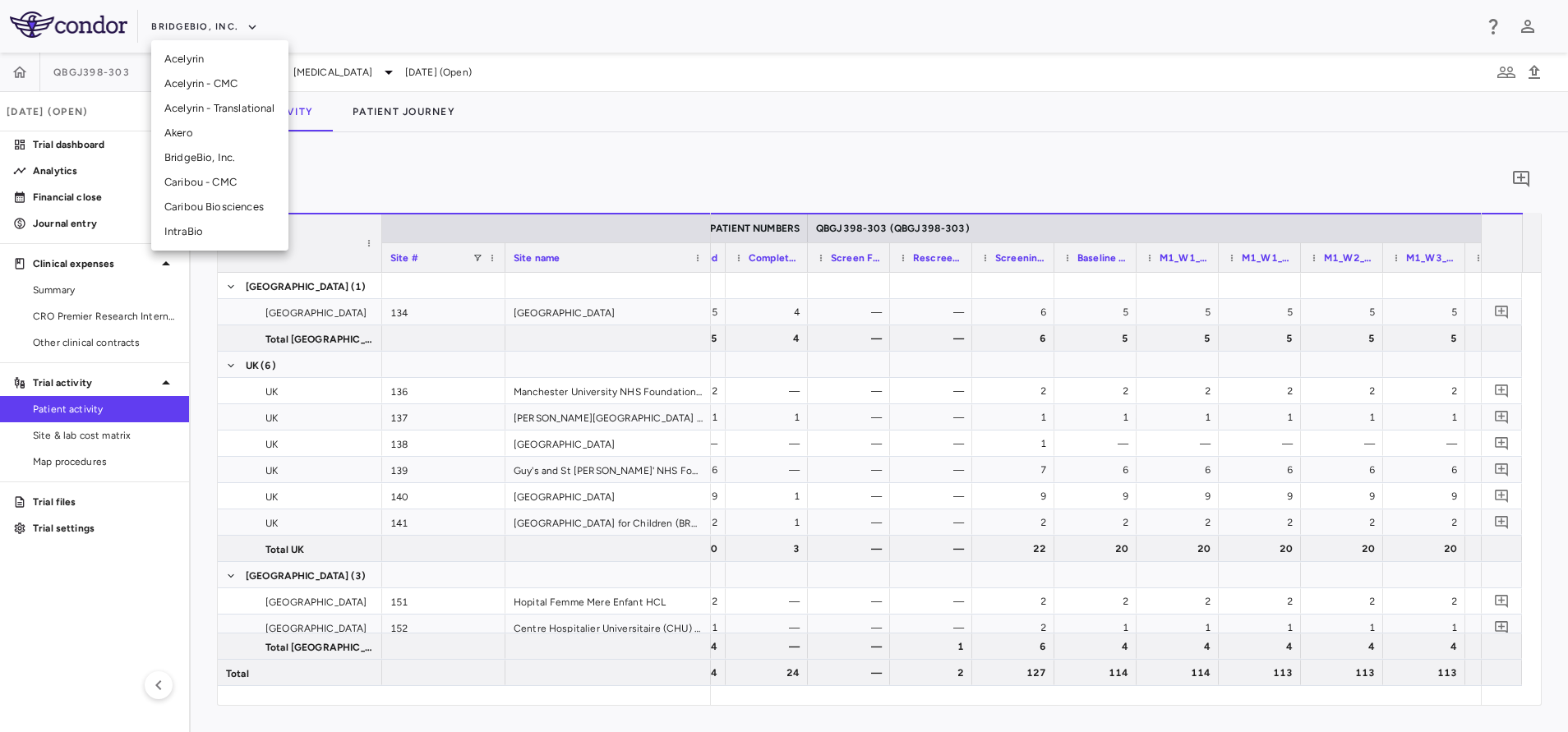
click at [166, 132] on li "Akero" at bounding box center [220, 133] width 137 height 25
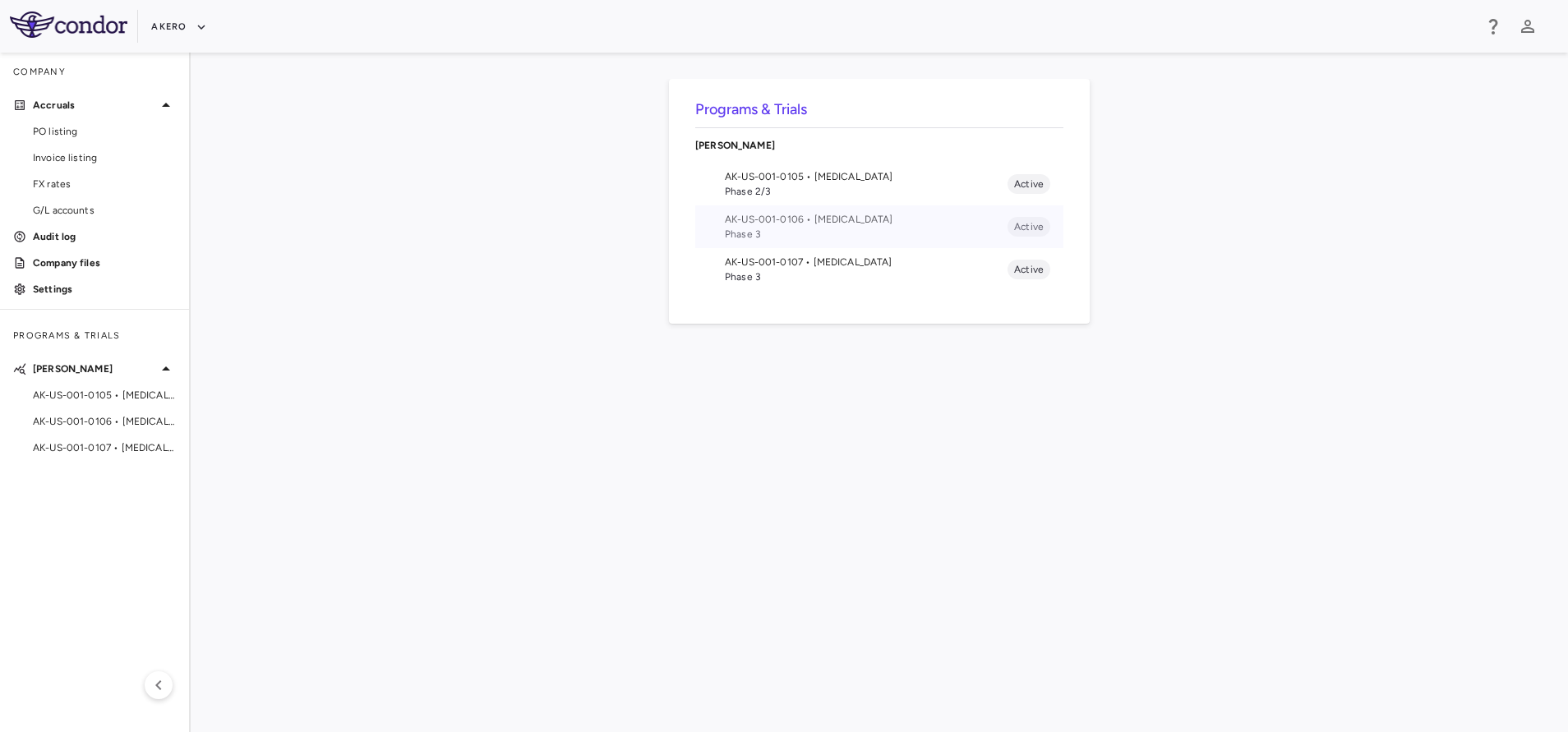
click at [816, 231] on span "Phase 3" at bounding box center [866, 233] width 283 height 15
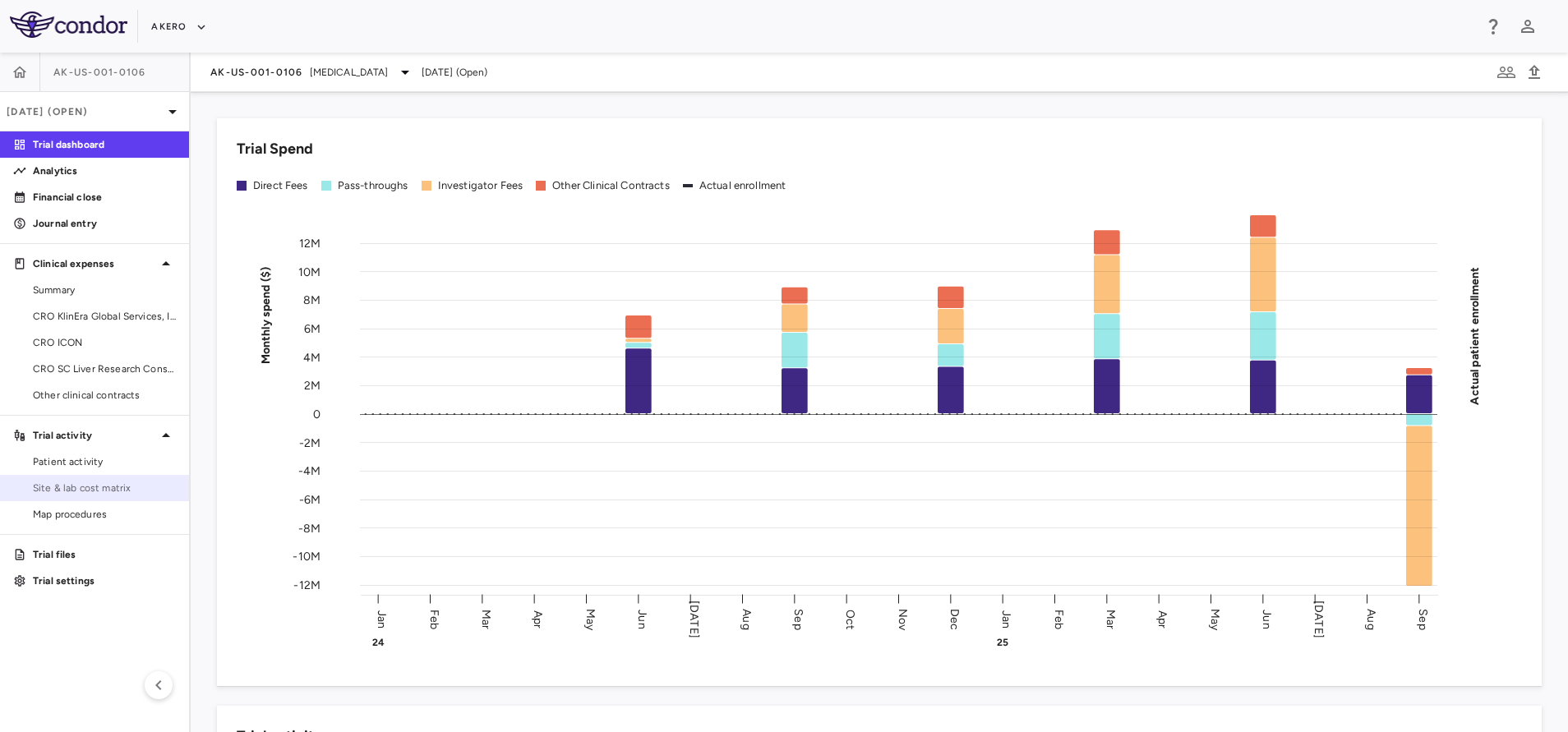
click at [121, 491] on span "Site & lab cost matrix" at bounding box center [104, 488] width 143 height 15
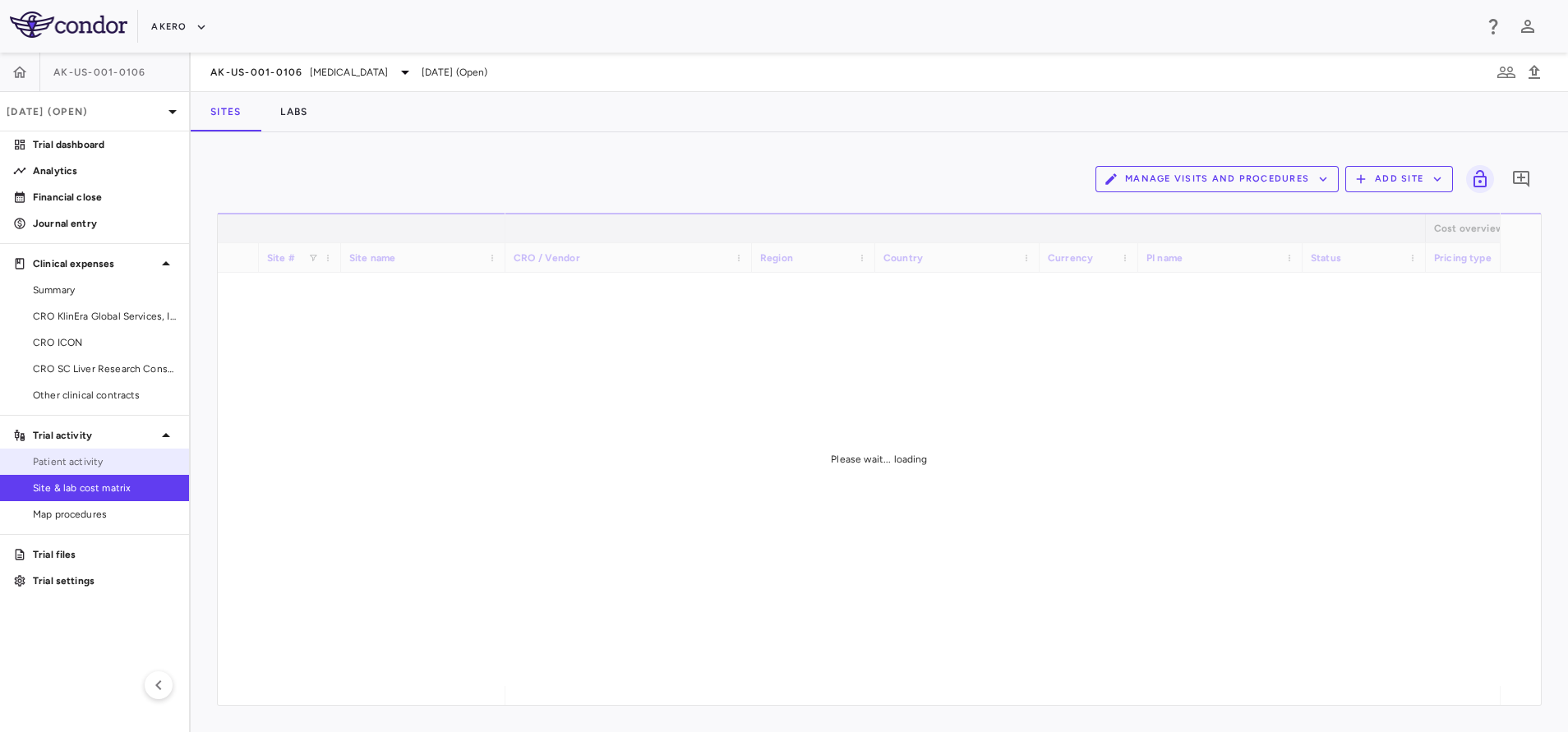
click at [70, 471] on link "Patient activity" at bounding box center [94, 462] width 189 height 25
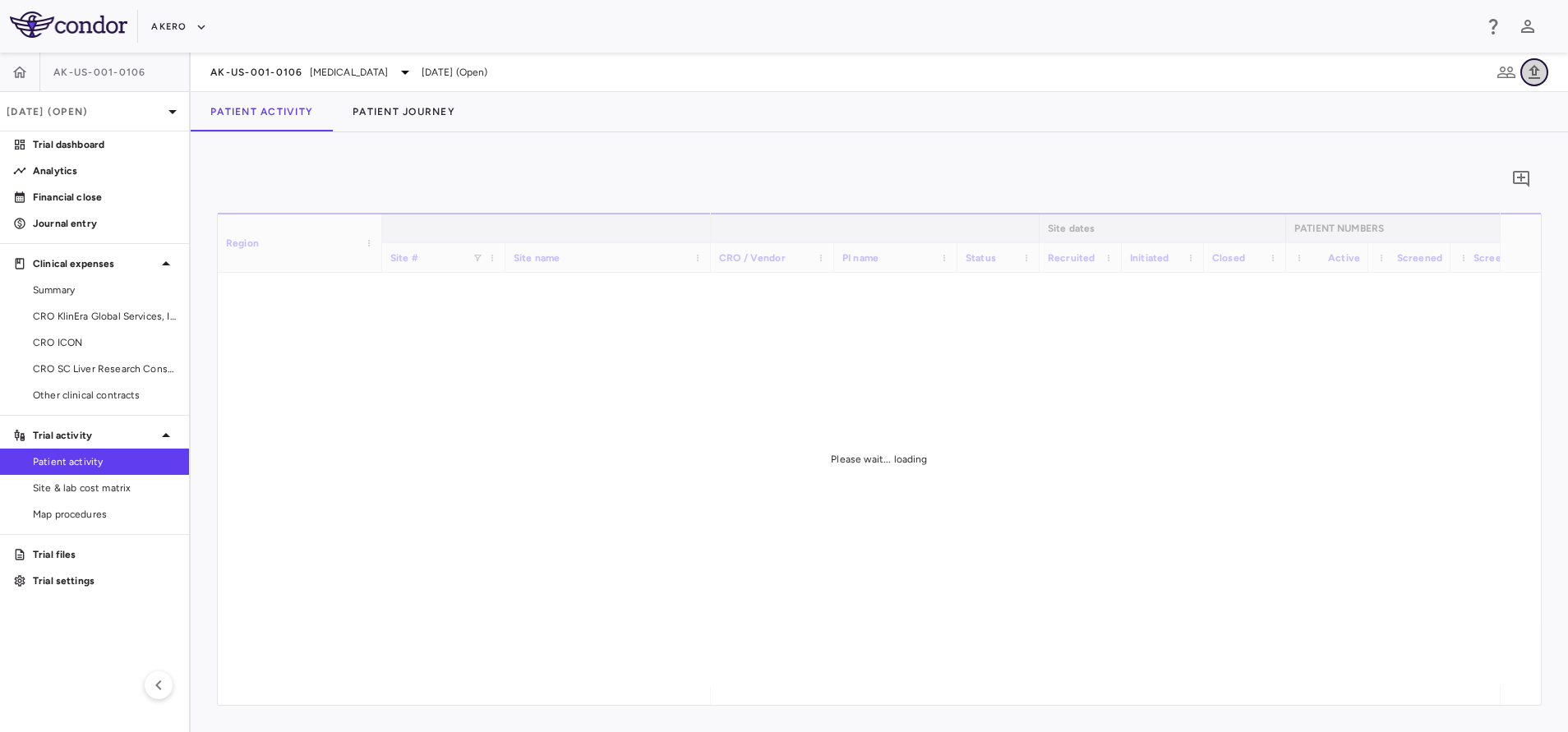
click at [1542, 70] on icon "button" at bounding box center [1534, 72] width 19 height 19
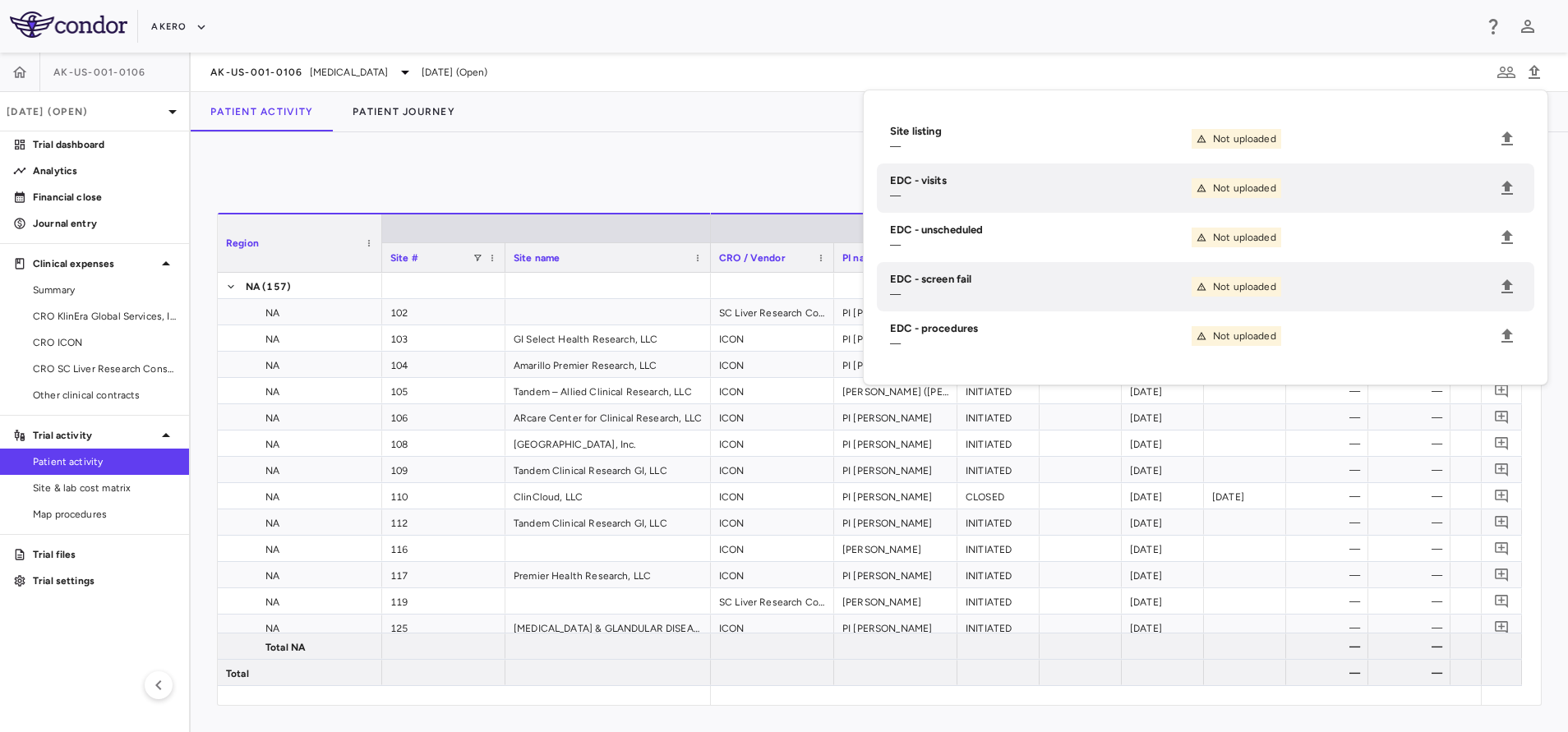
click at [667, 122] on div "Patient Activity Patient Journey" at bounding box center [878, 111] width 1377 height 40
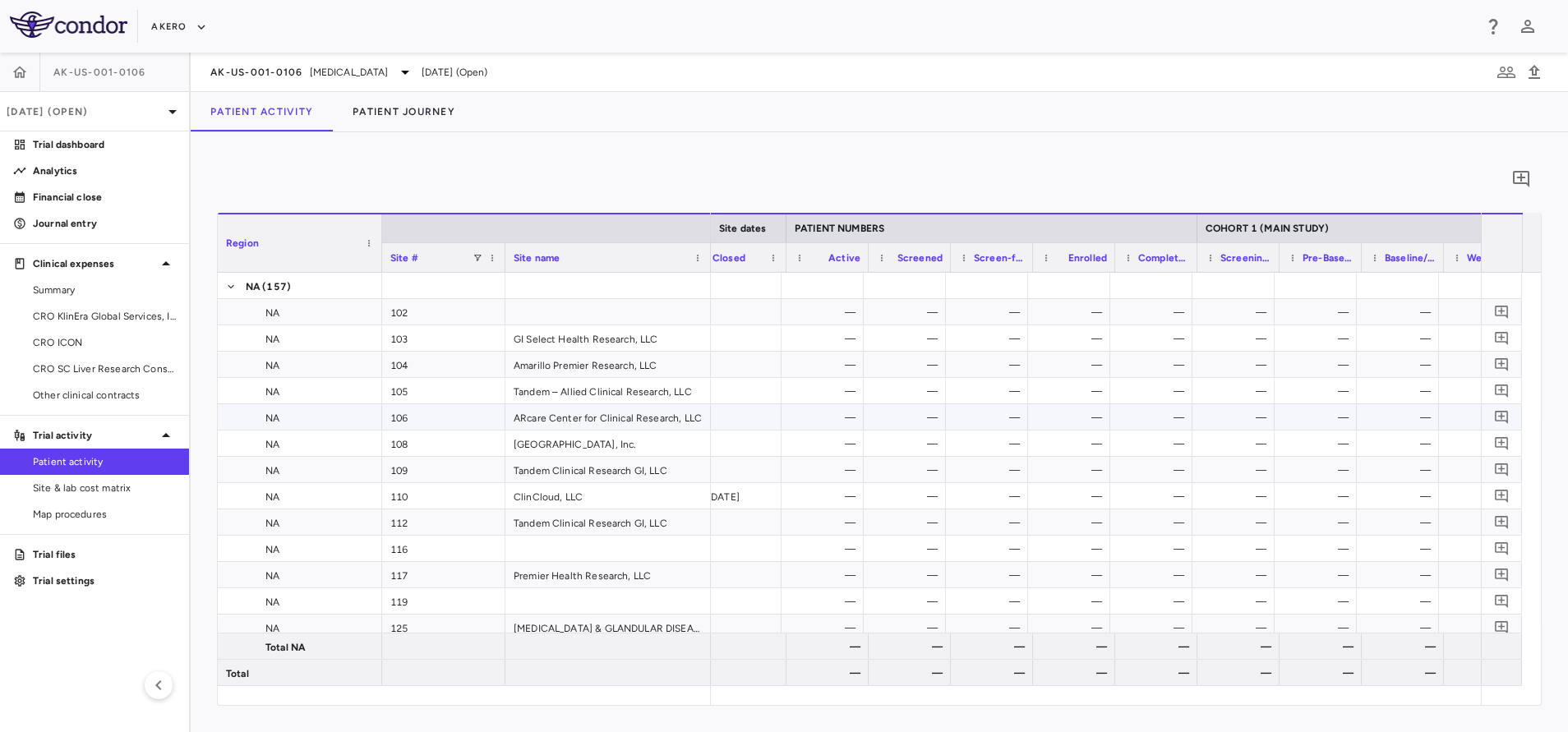
scroll to position [0, 506]
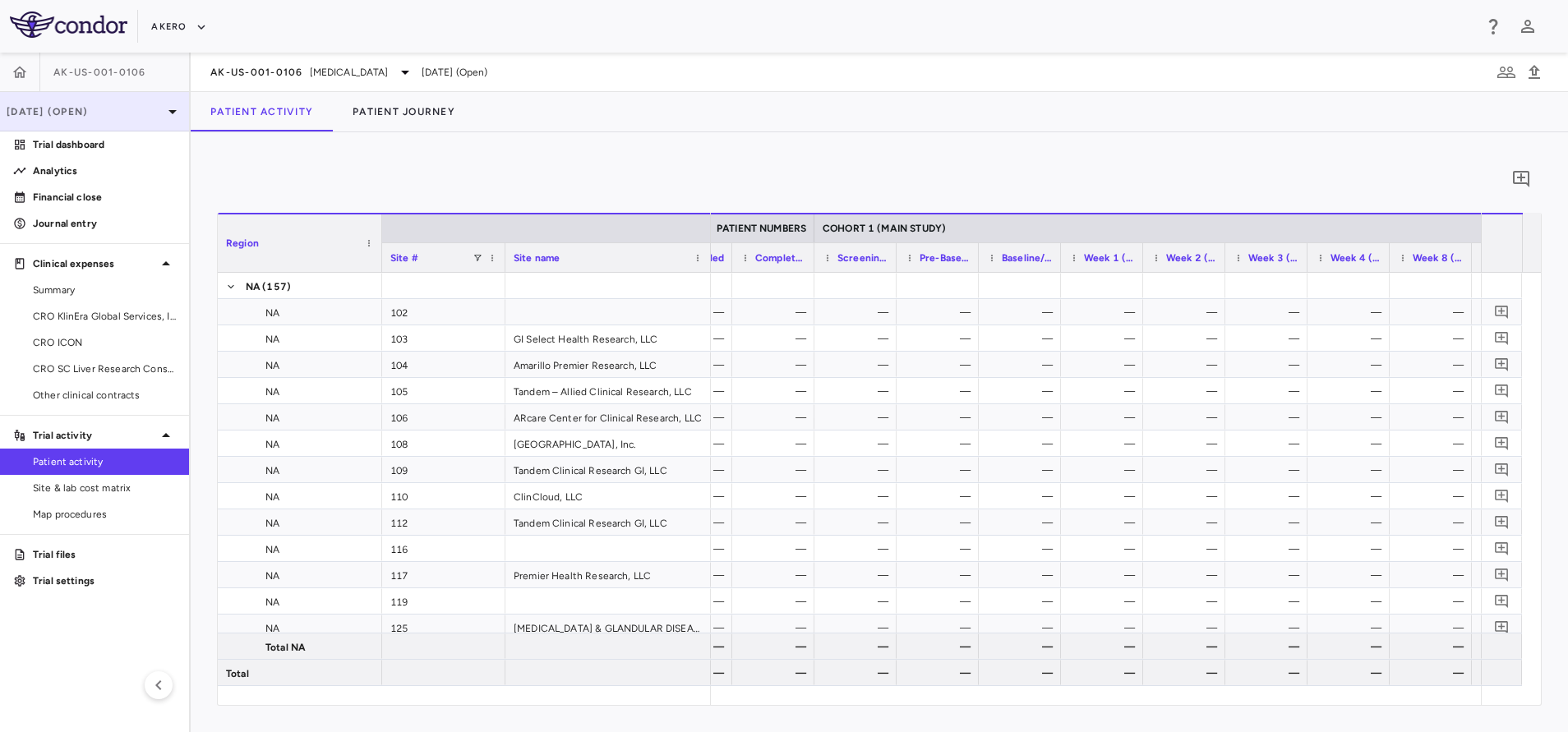
click at [70, 100] on div "Sep 2025 (Open)" at bounding box center [94, 111] width 189 height 40
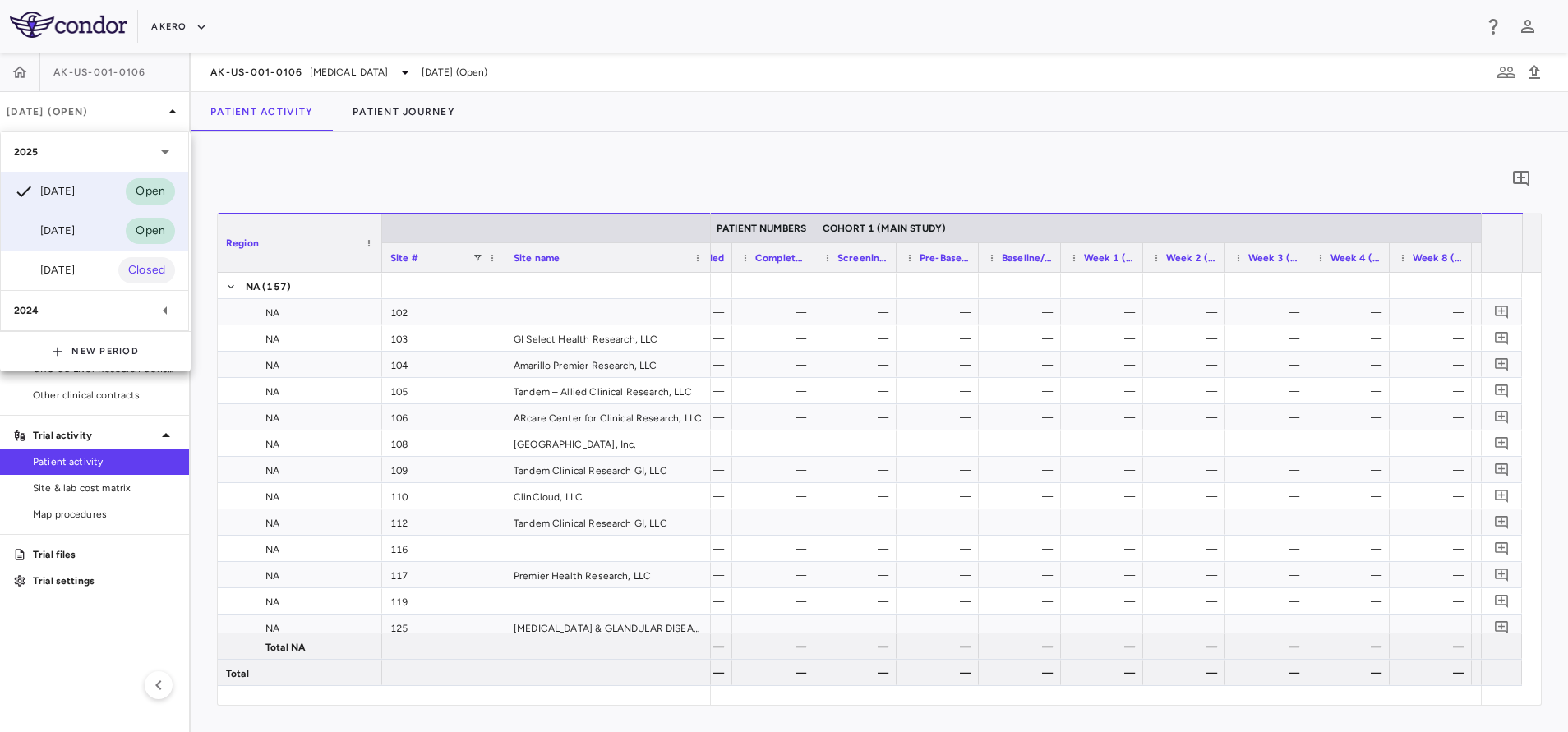
click at [63, 227] on div "Jun 2025" at bounding box center [44, 231] width 61 height 19
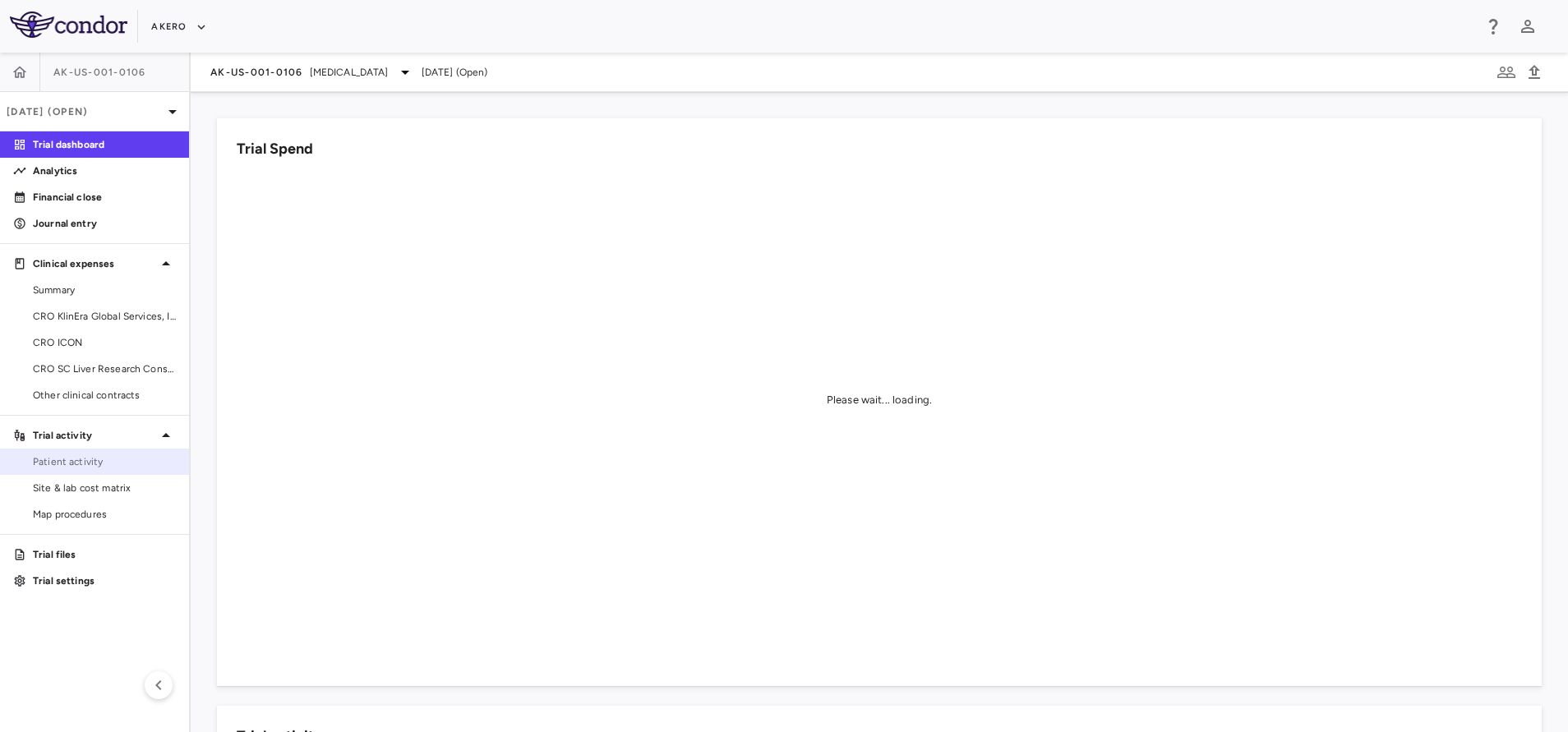
click at [102, 459] on span "Patient activity" at bounding box center [104, 462] width 143 height 15
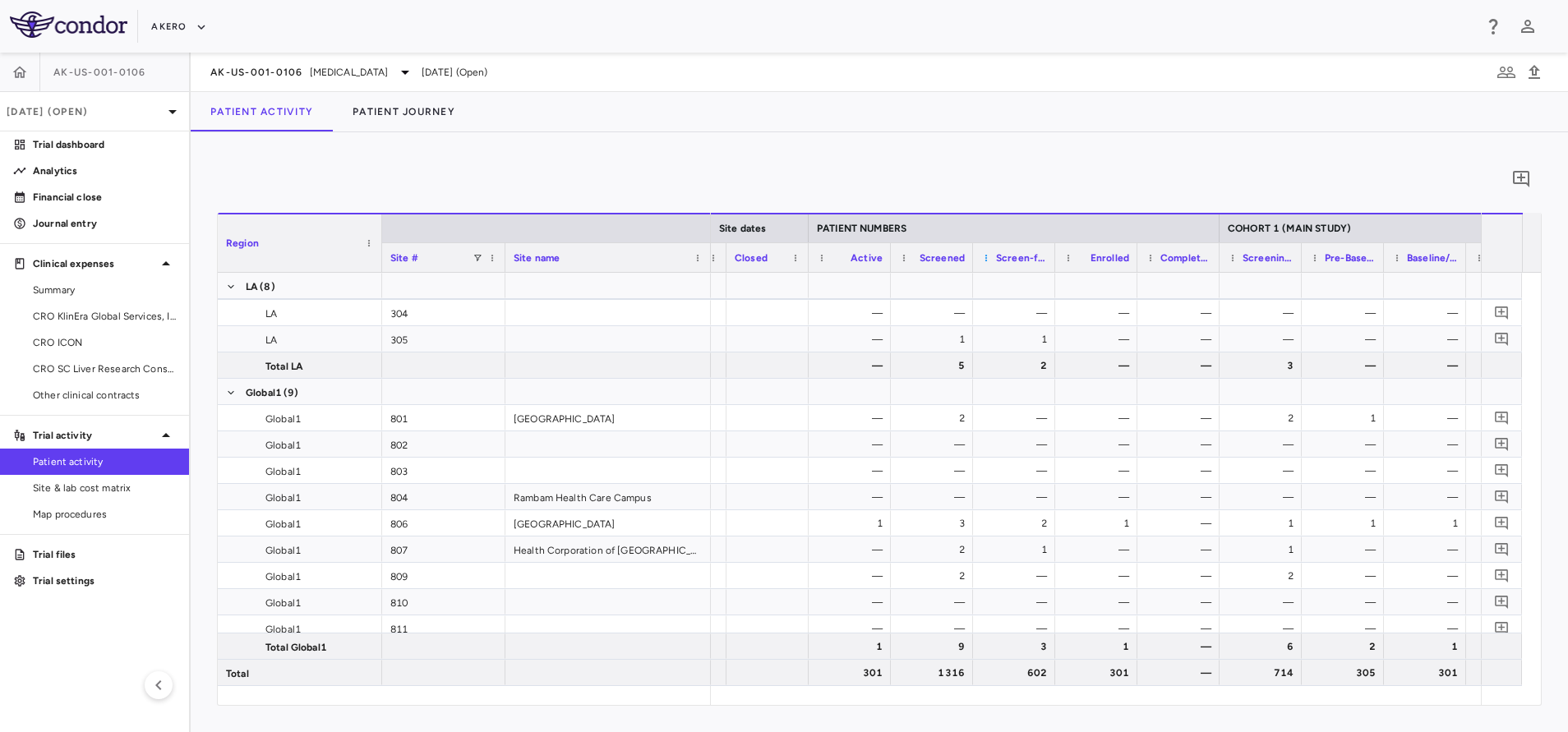
click at [983, 255] on span at bounding box center [986, 257] width 10 height 10
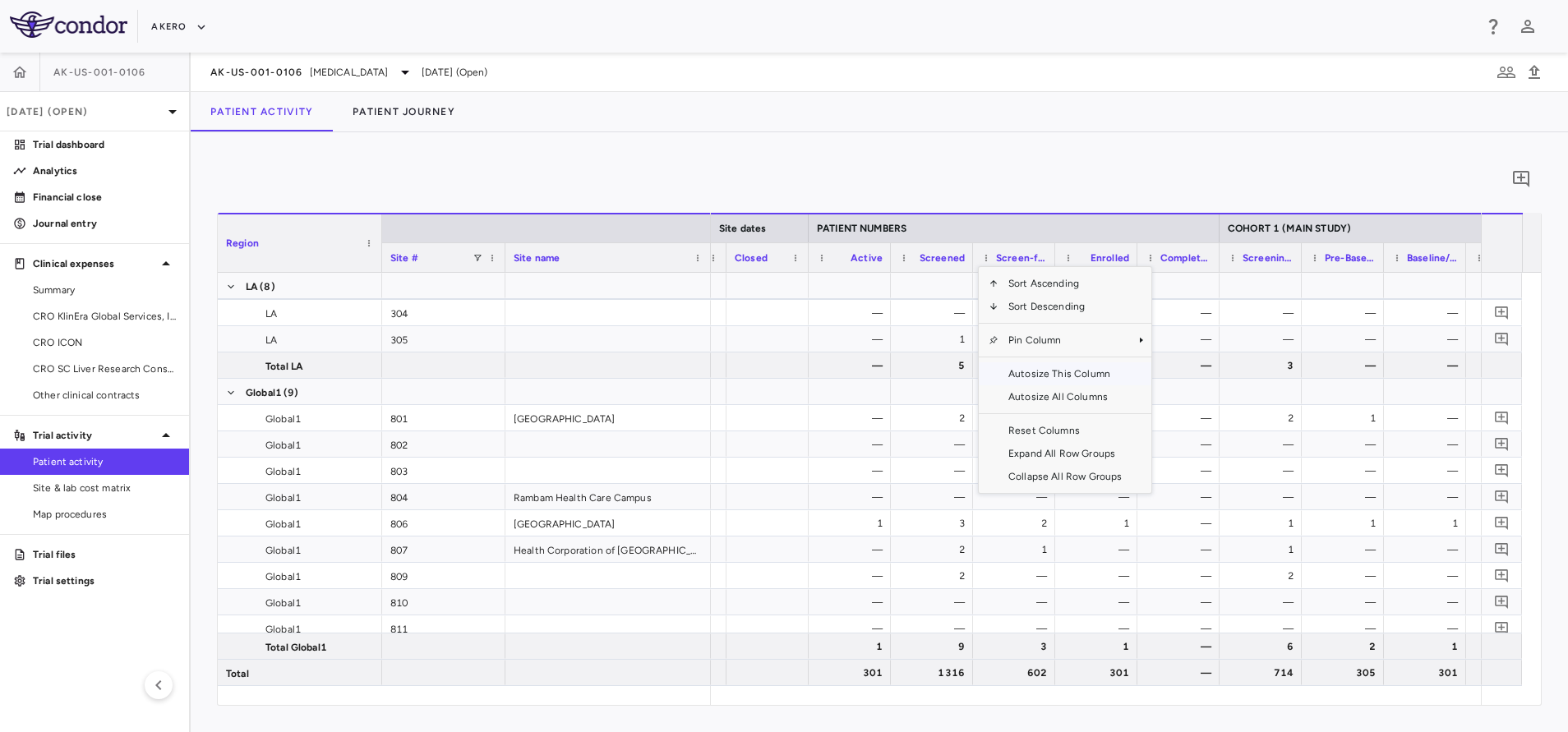
click at [1069, 365] on span "Autosize This Column" at bounding box center [1064, 373] width 133 height 23
